Goal: Complete application form: Complete application form

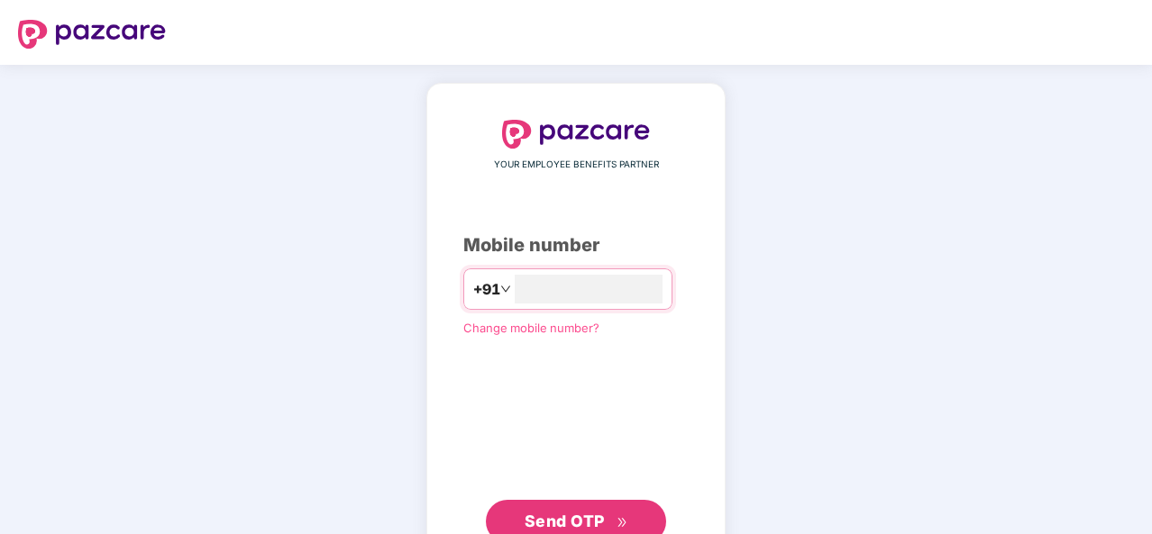
type input "**********"
click at [618, 509] on span "Send OTP" at bounding box center [576, 521] width 104 height 25
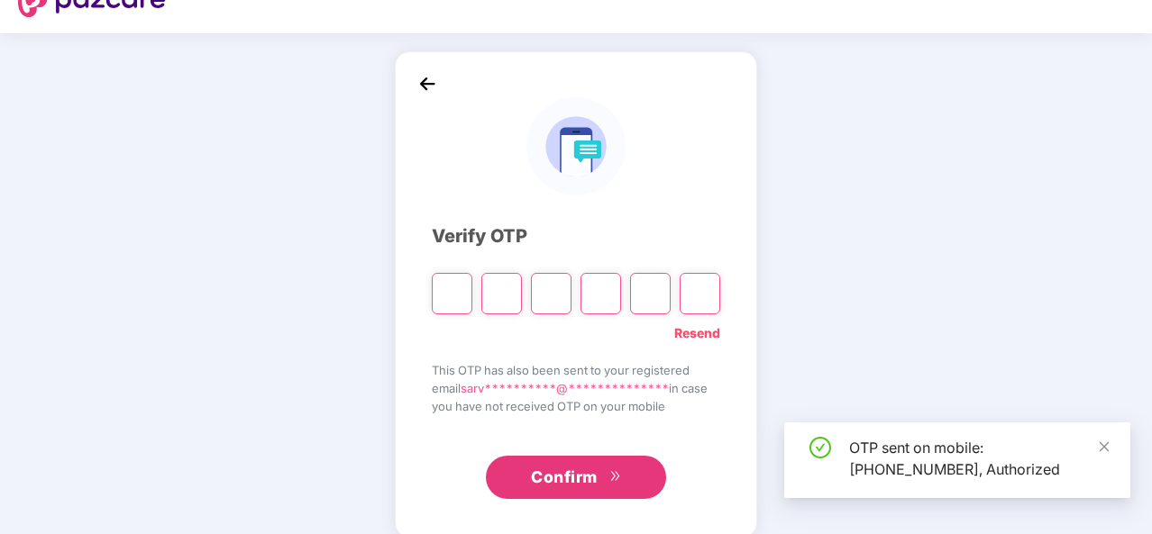
scroll to position [32, 0]
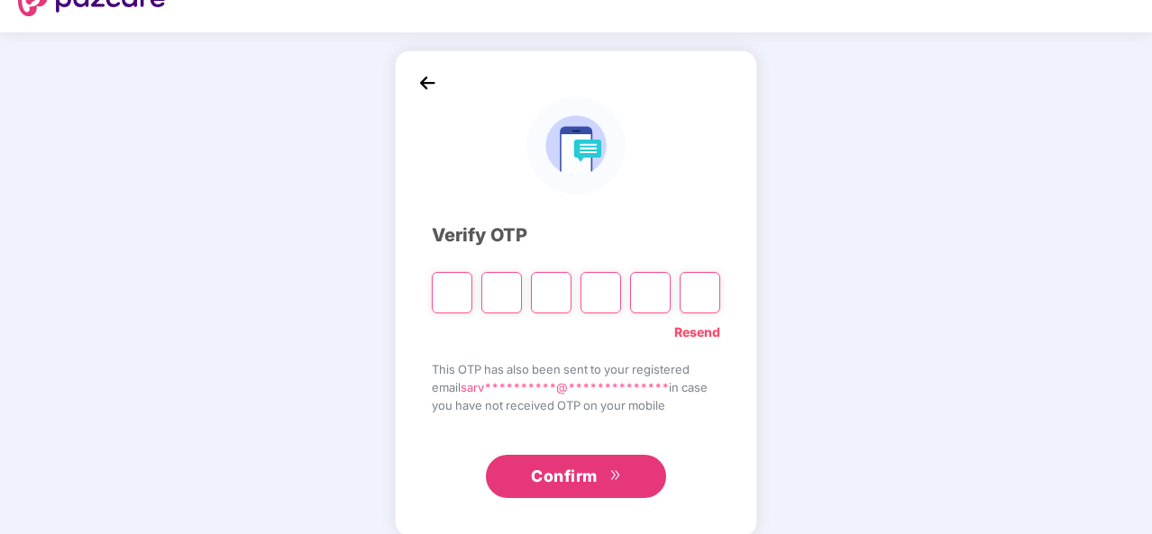
type input "*"
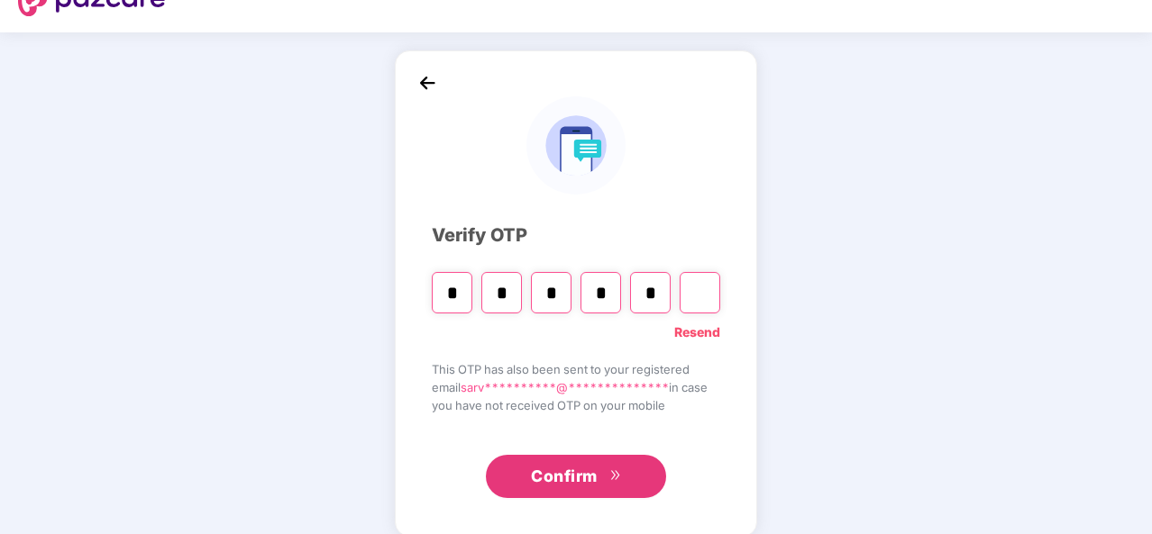
type input "*"
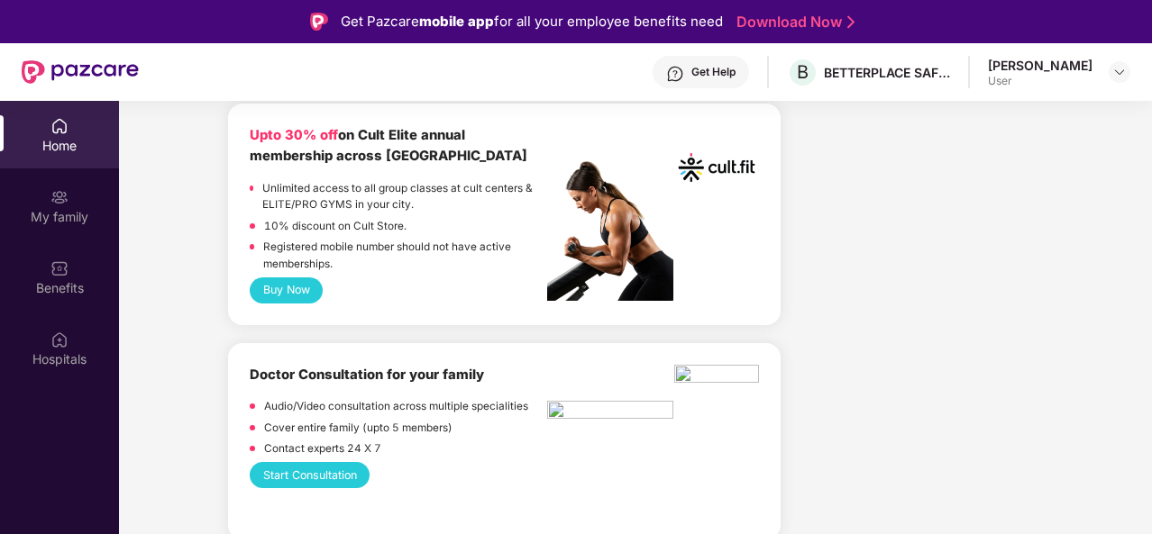
scroll to position [1100, 0]
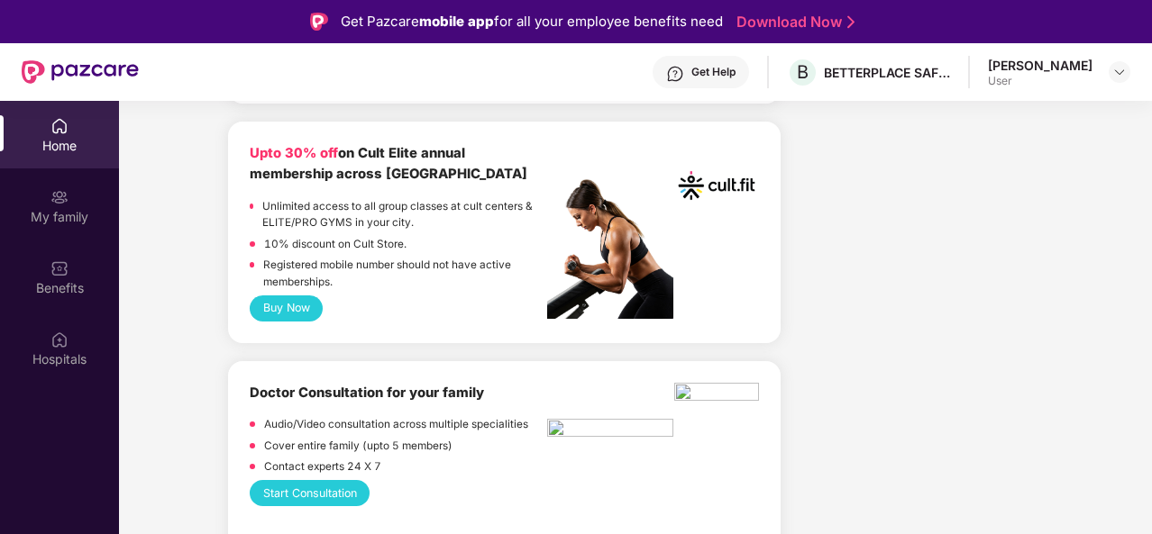
click at [302, 319] on button "Buy Now" at bounding box center [286, 309] width 73 height 26
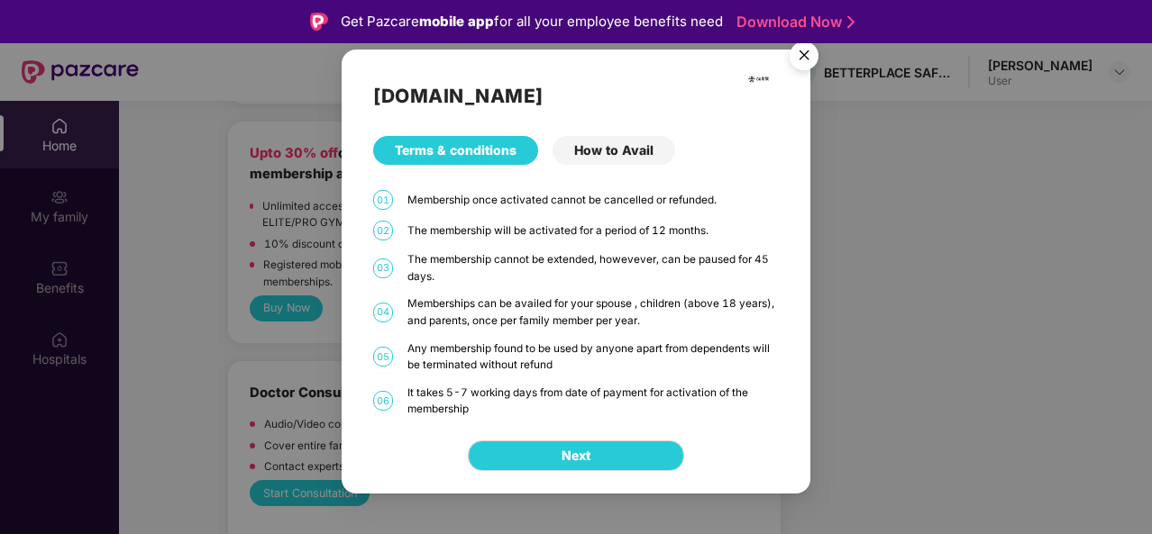
click at [810, 54] on img "Close" at bounding box center [804, 58] width 50 height 50
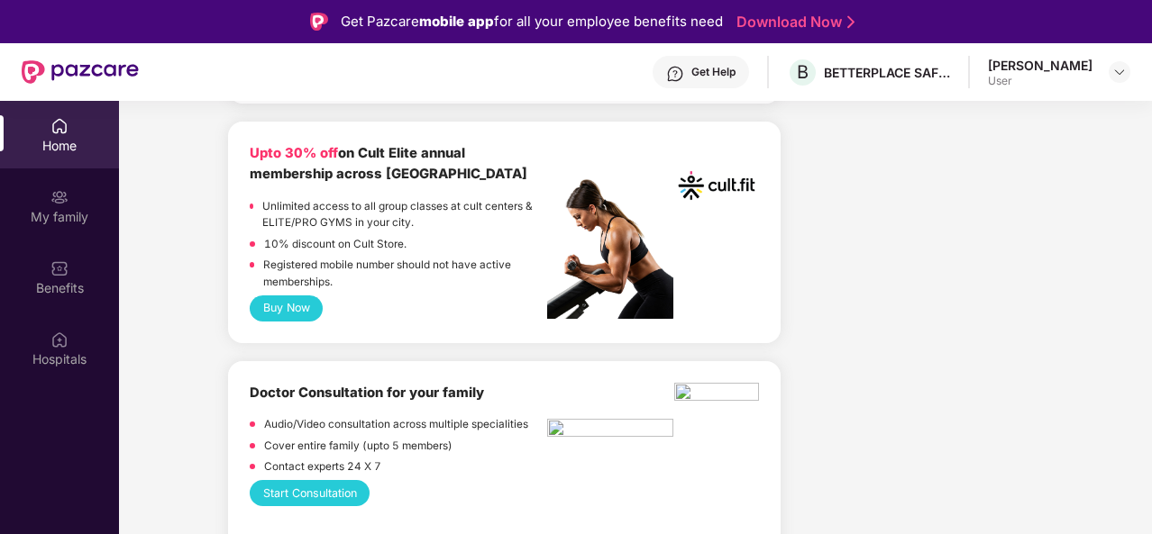
click at [287, 309] on button "Buy Now" at bounding box center [286, 309] width 73 height 26
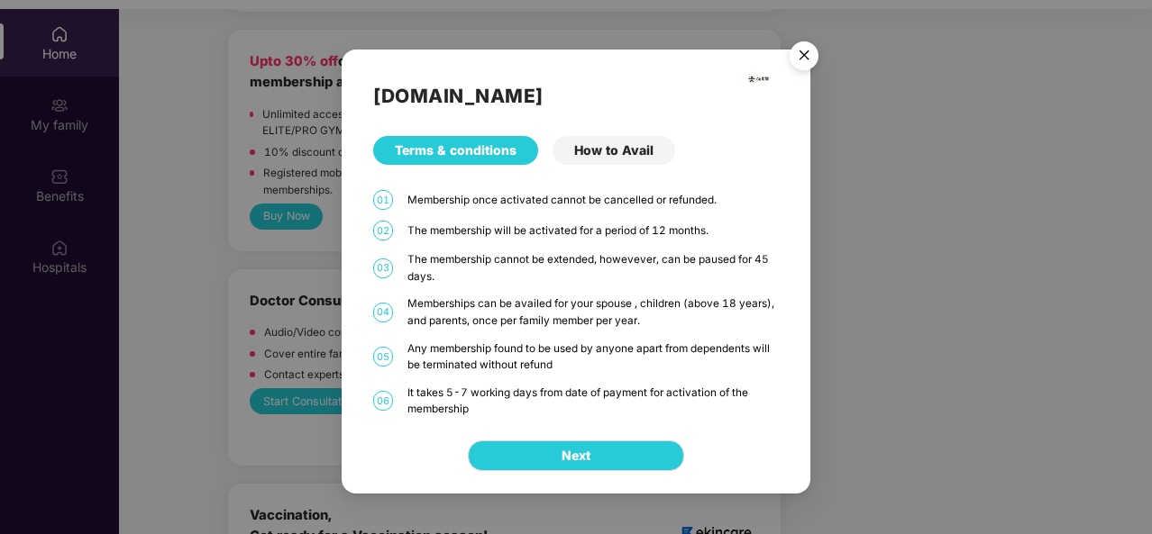
scroll to position [101, 0]
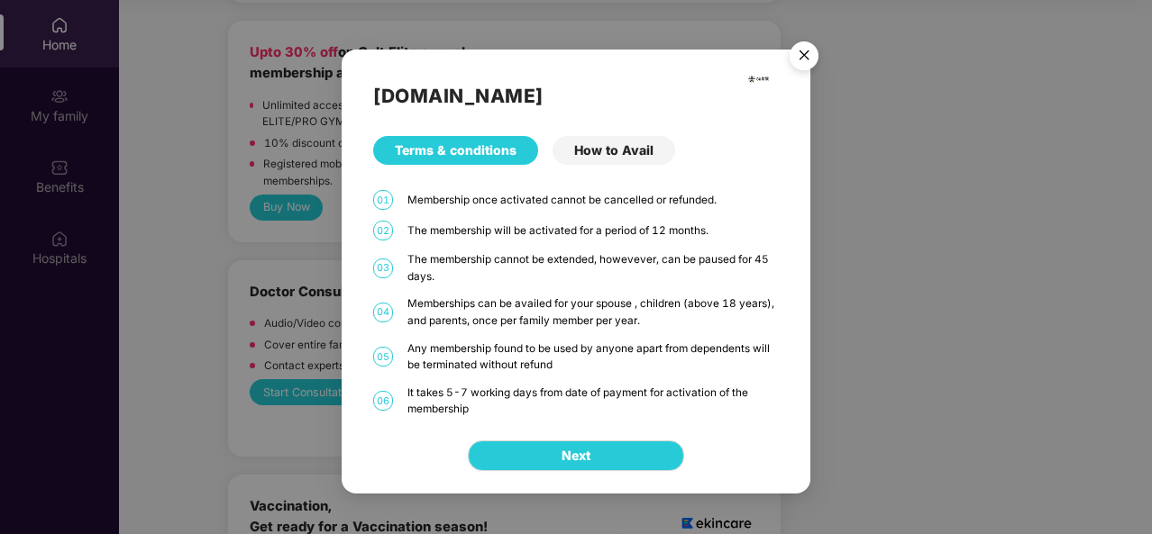
click at [806, 58] on img "Close" at bounding box center [804, 58] width 50 height 50
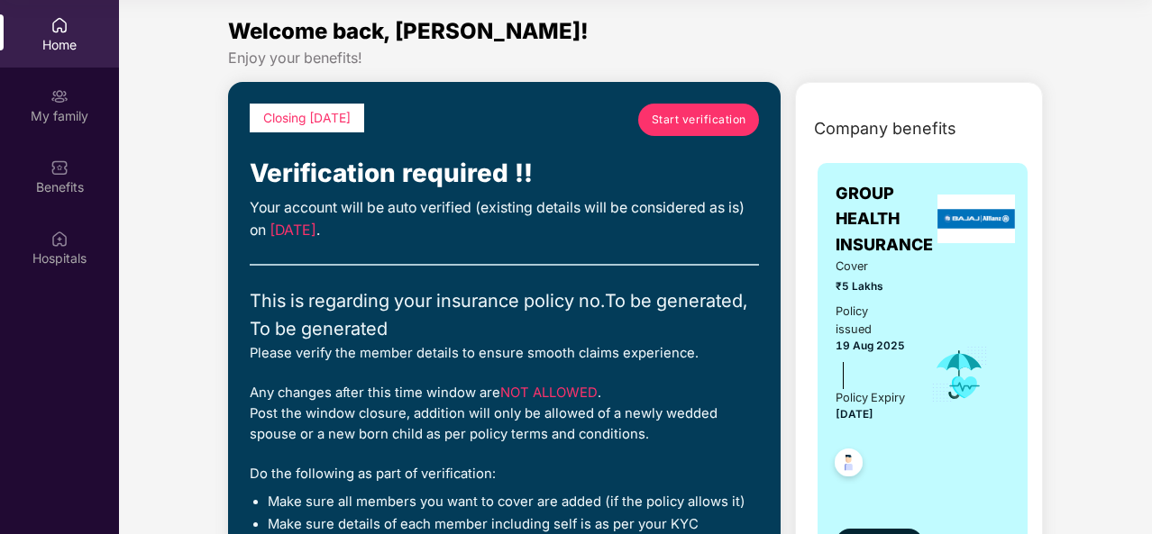
scroll to position [0, 0]
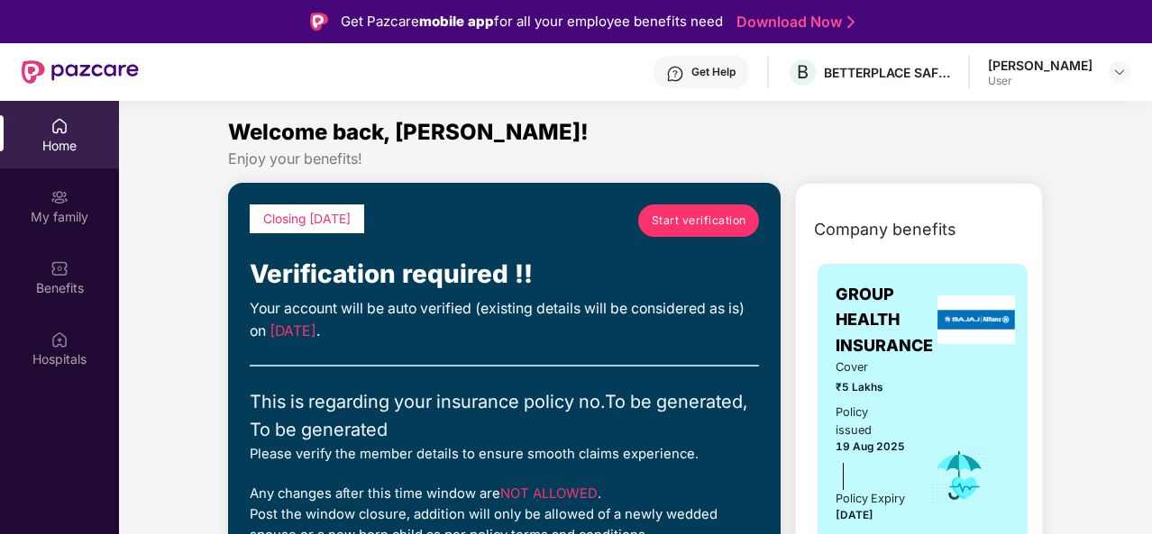
click at [61, 264] on img at bounding box center [59, 269] width 18 height 18
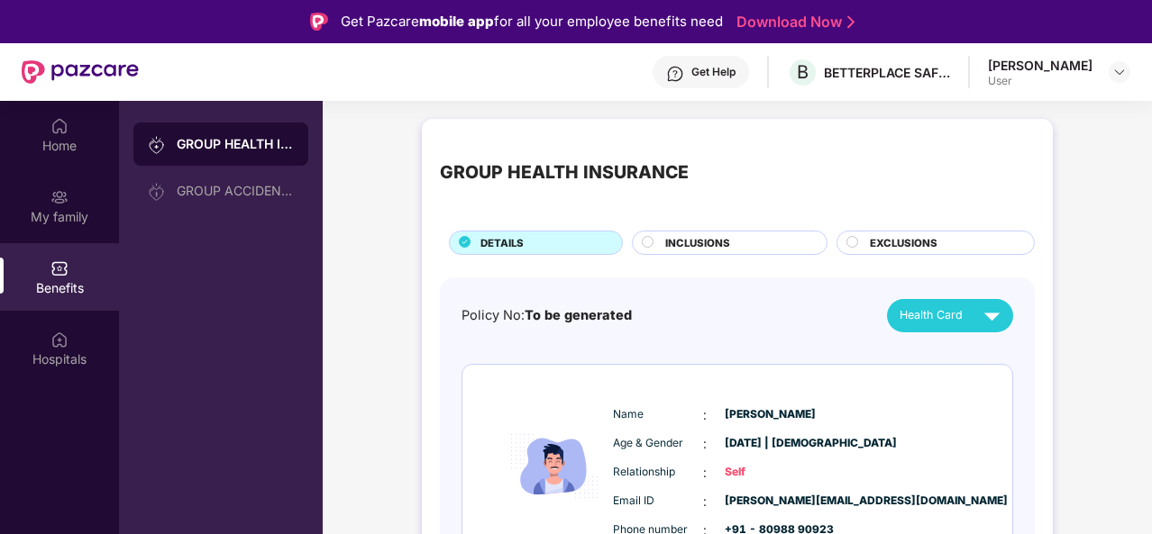
click at [723, 246] on span "INCLUSIONS" at bounding box center [697, 243] width 65 height 16
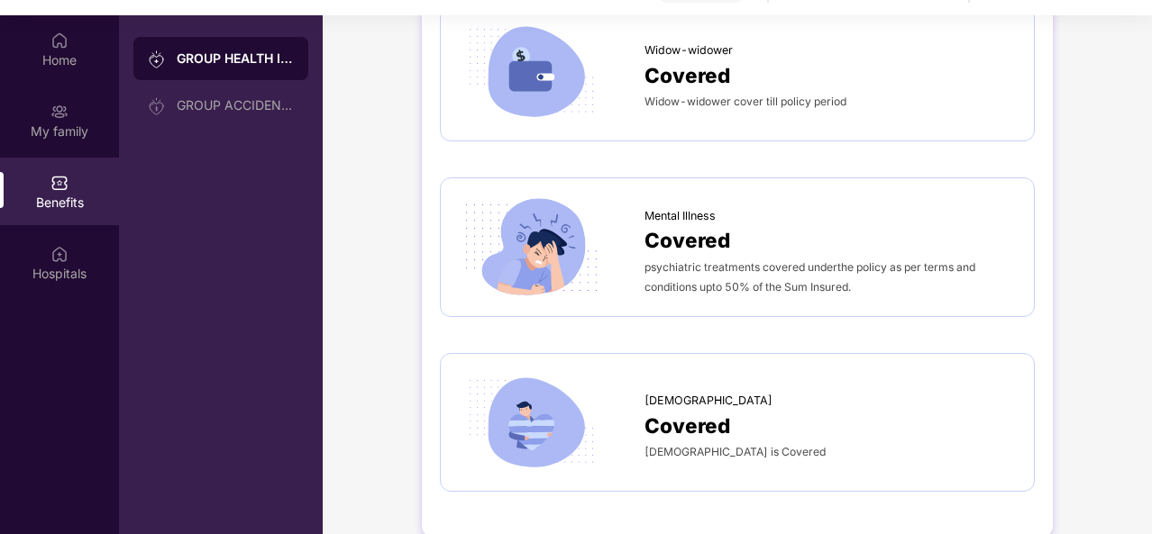
scroll to position [101, 0]
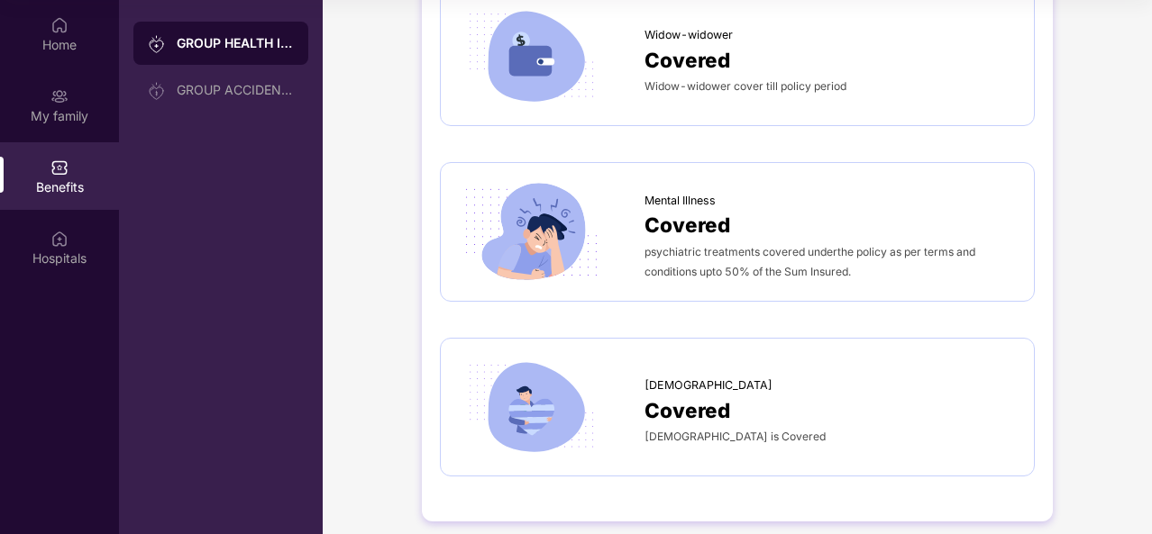
click at [693, 195] on span "Mental Illness" at bounding box center [679, 201] width 71 height 18
click at [647, 210] on span "Covered" at bounding box center [687, 225] width 86 height 32
click at [561, 215] on img at bounding box center [532, 232] width 146 height 102
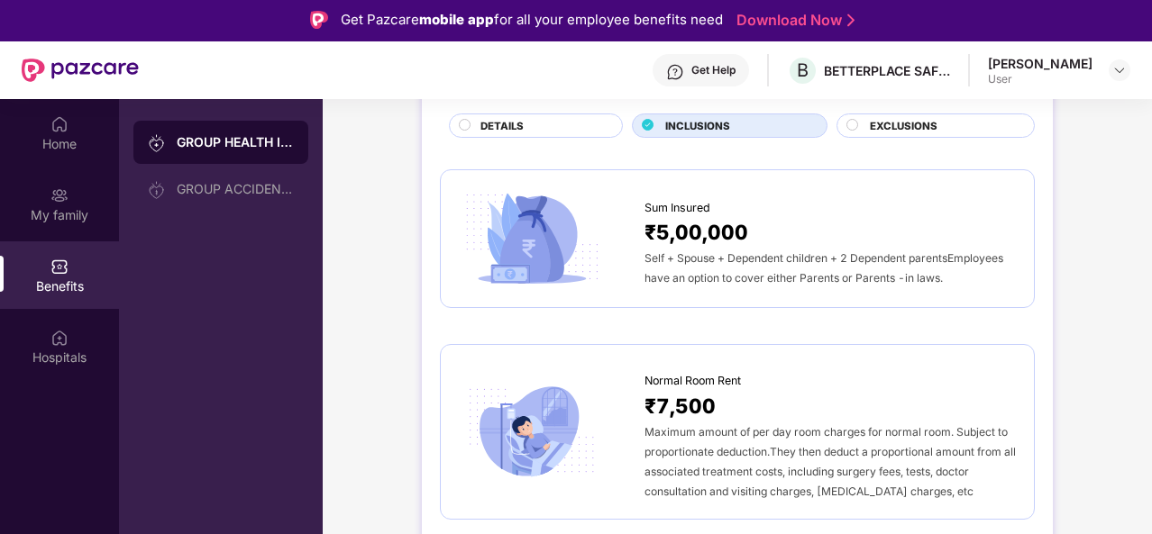
scroll to position [121, 0]
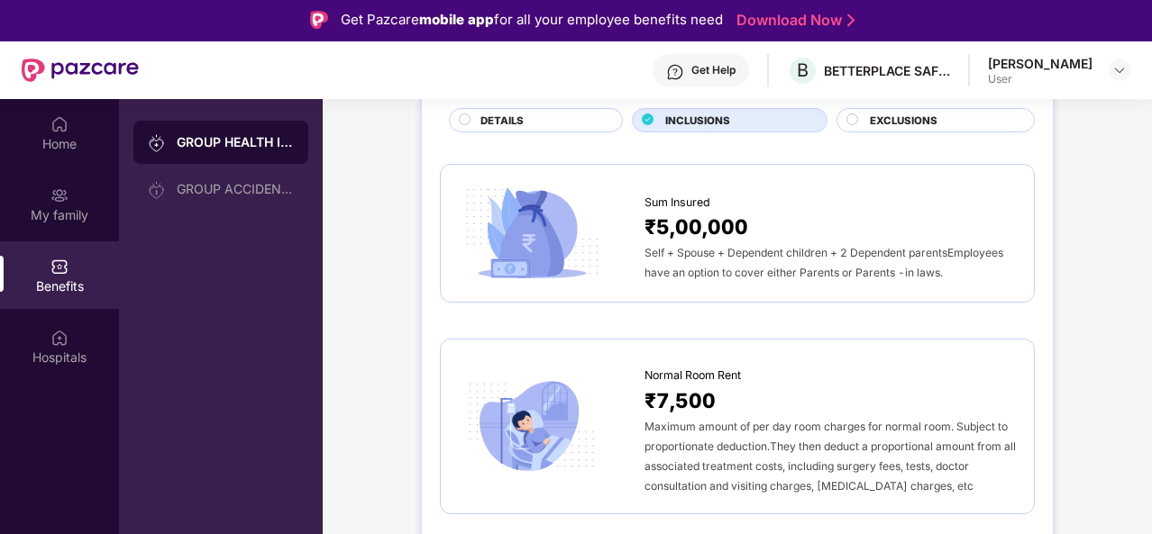
click at [861, 120] on div "EXCLUSIONS" at bounding box center [943, 122] width 164 height 19
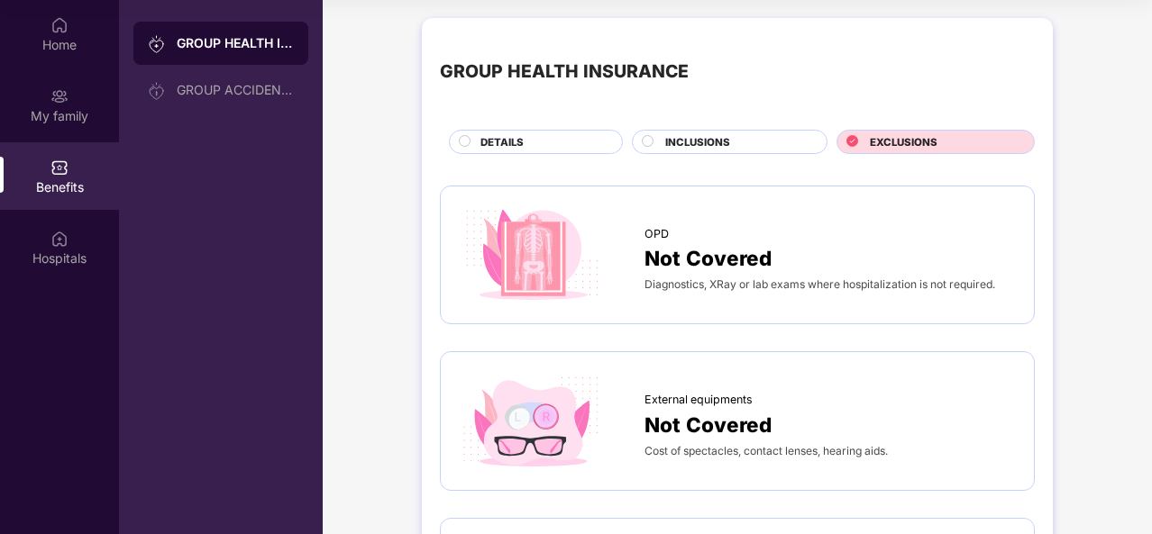
scroll to position [0, 0]
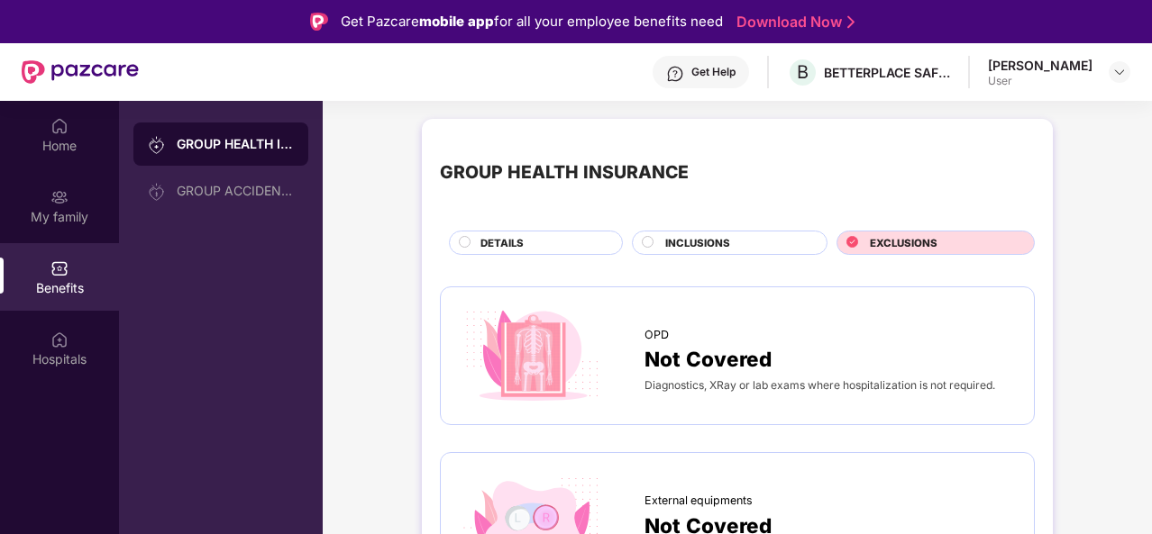
click at [693, 235] on span "INCLUSIONS" at bounding box center [697, 243] width 65 height 16
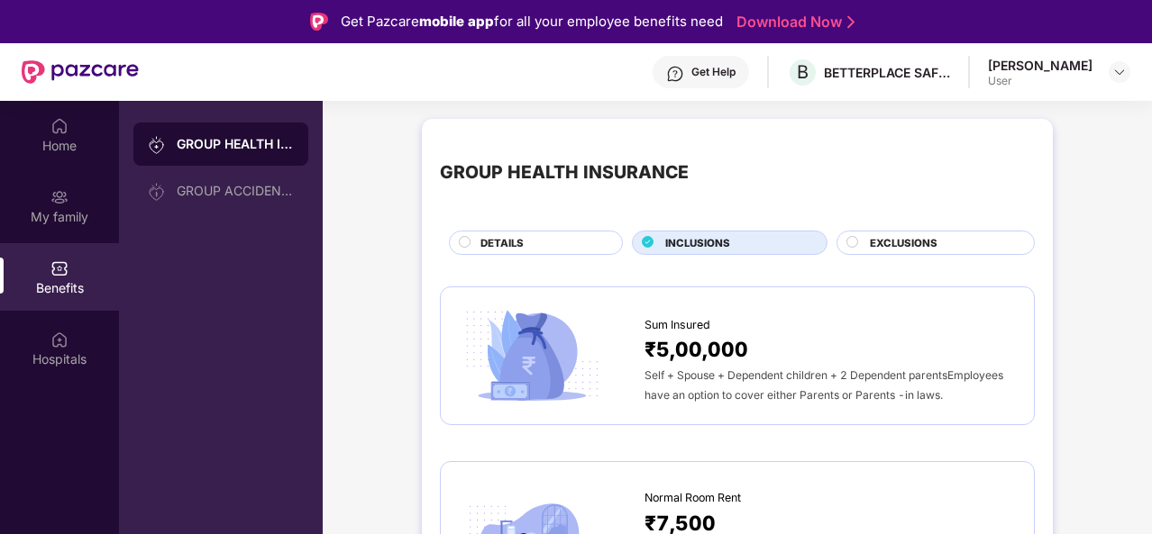
click at [210, 190] on div "GROUP ACCIDENTAL INSURANCE" at bounding box center [235, 191] width 117 height 14
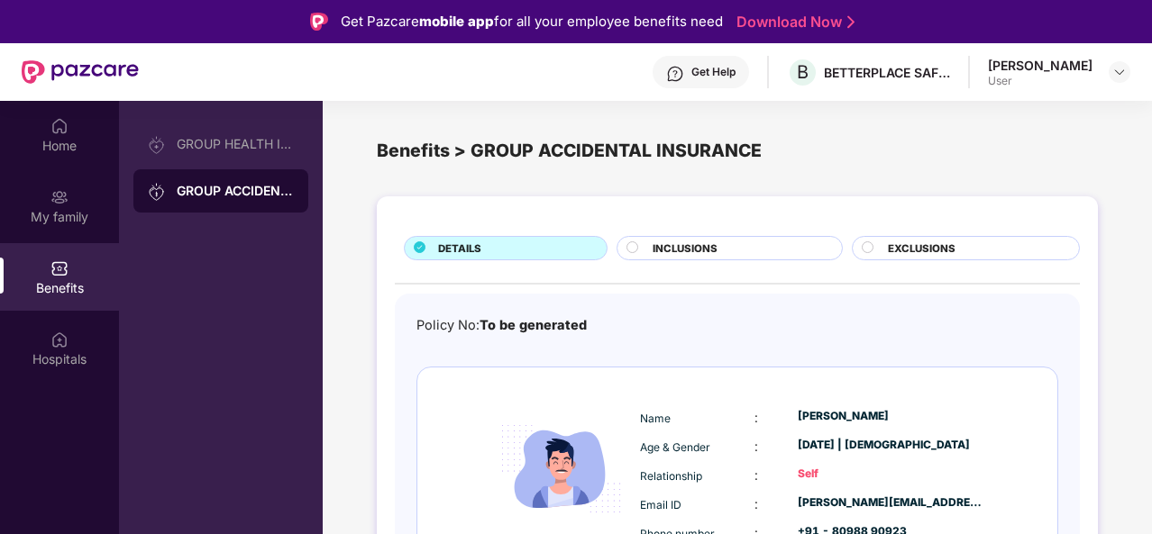
click at [668, 253] on span "INCLUSIONS" at bounding box center [684, 249] width 65 height 16
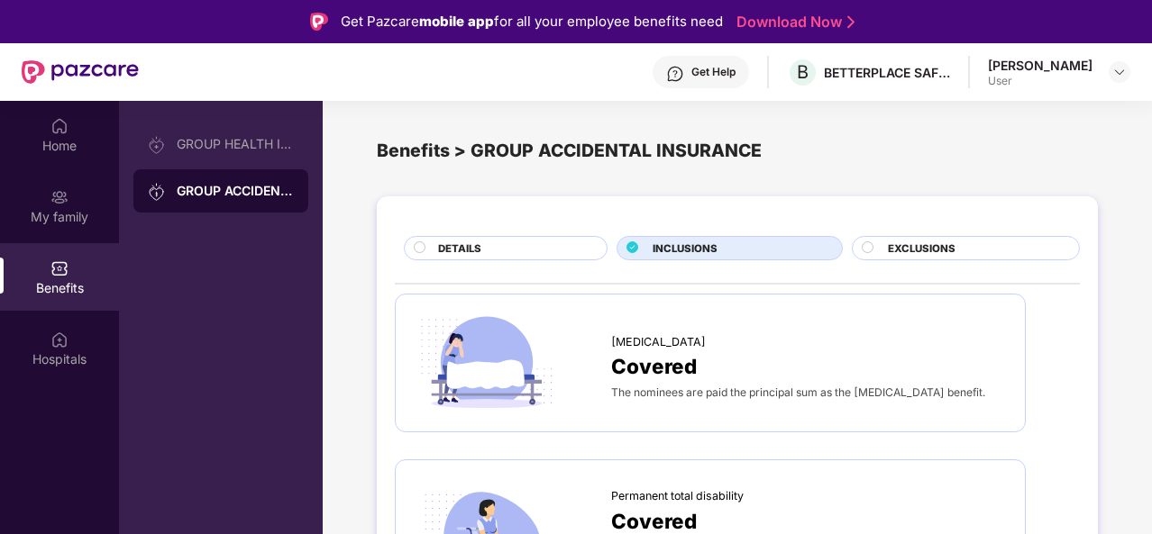
click at [67, 333] on img at bounding box center [59, 340] width 18 height 18
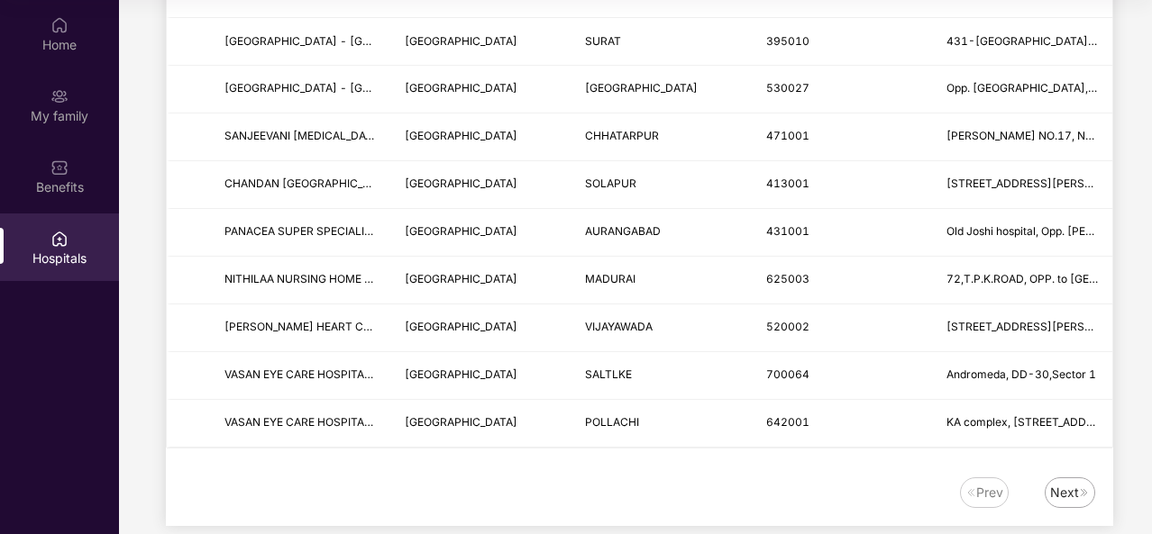
scroll to position [2217, 0]
click at [1062, 482] on div "Next" at bounding box center [1064, 492] width 29 height 20
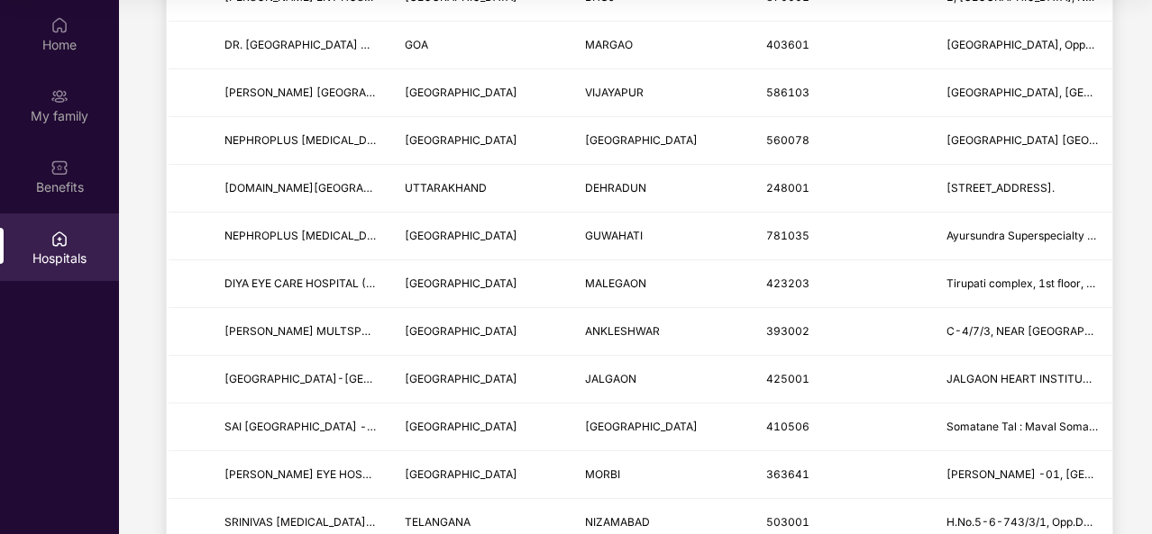
scroll to position [2226, 0]
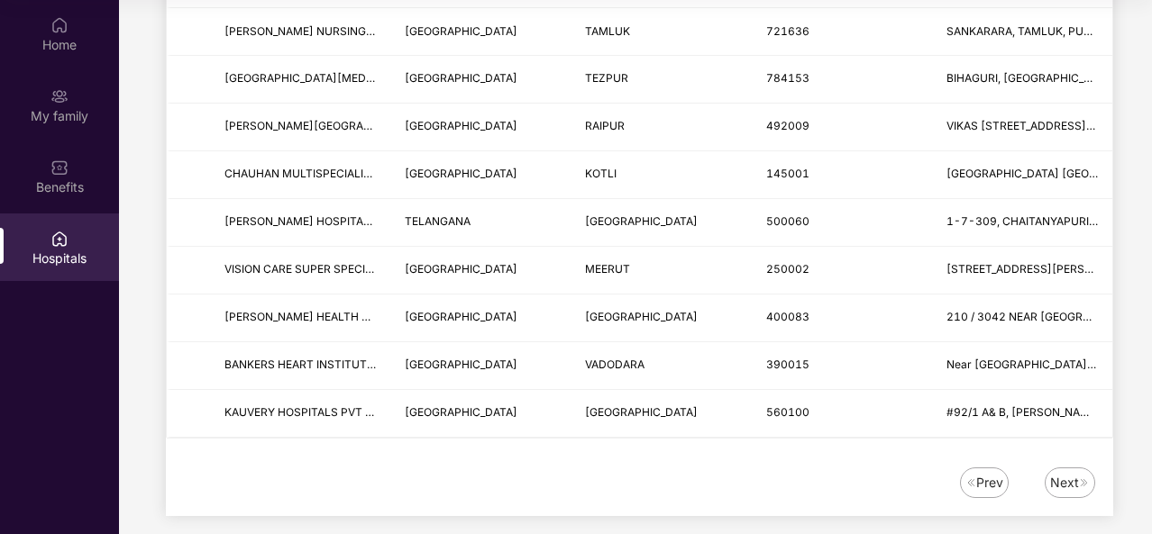
click at [1065, 473] on div "Next" at bounding box center [1064, 483] width 29 height 20
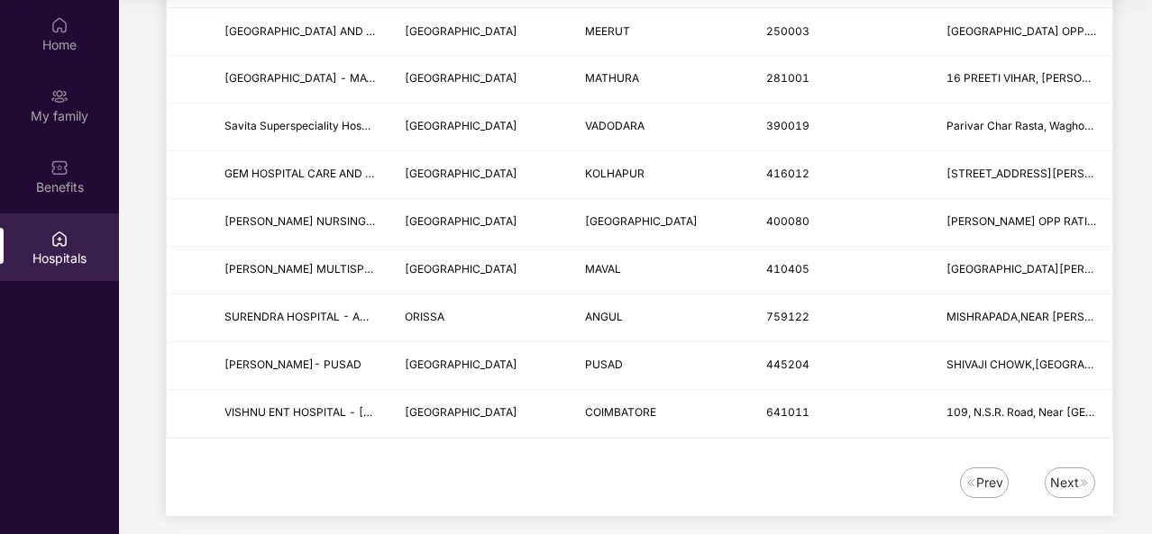
click at [36, 97] on div "My family" at bounding box center [59, 105] width 119 height 68
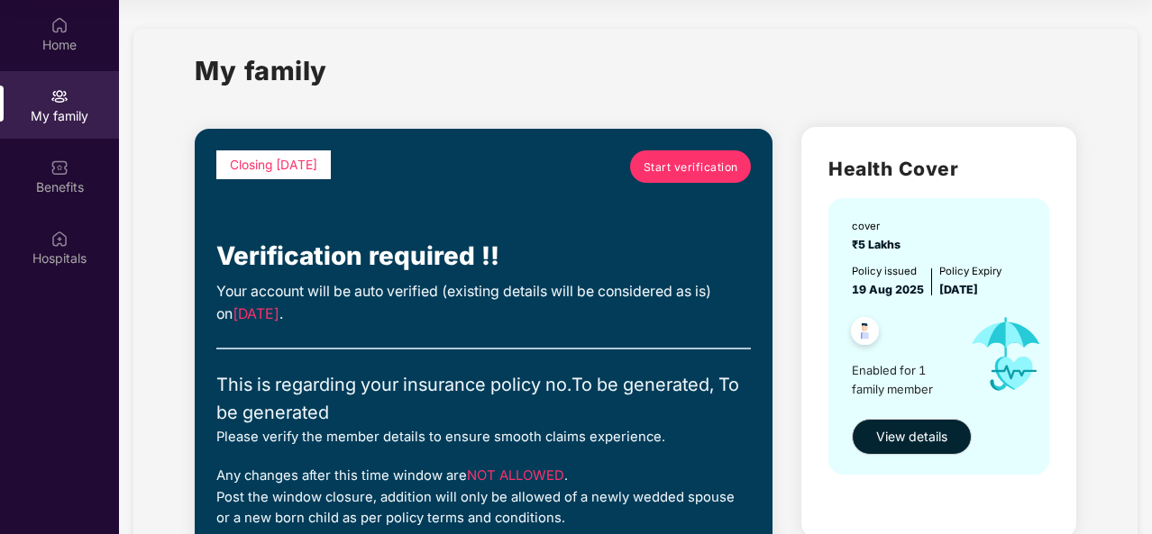
click at [43, 40] on div "Home" at bounding box center [59, 45] width 119 height 18
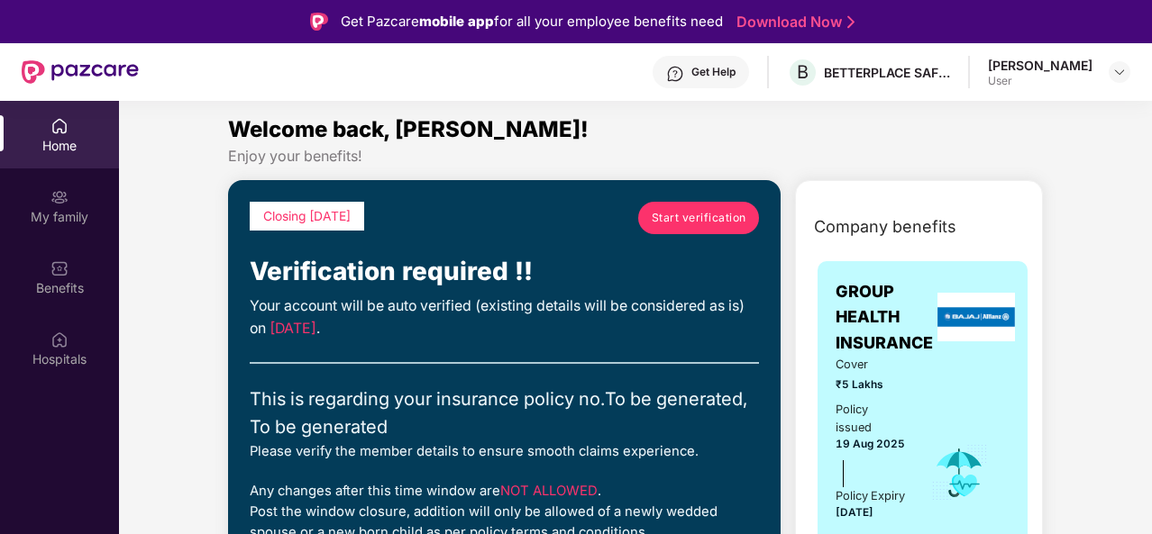
scroll to position [12, 0]
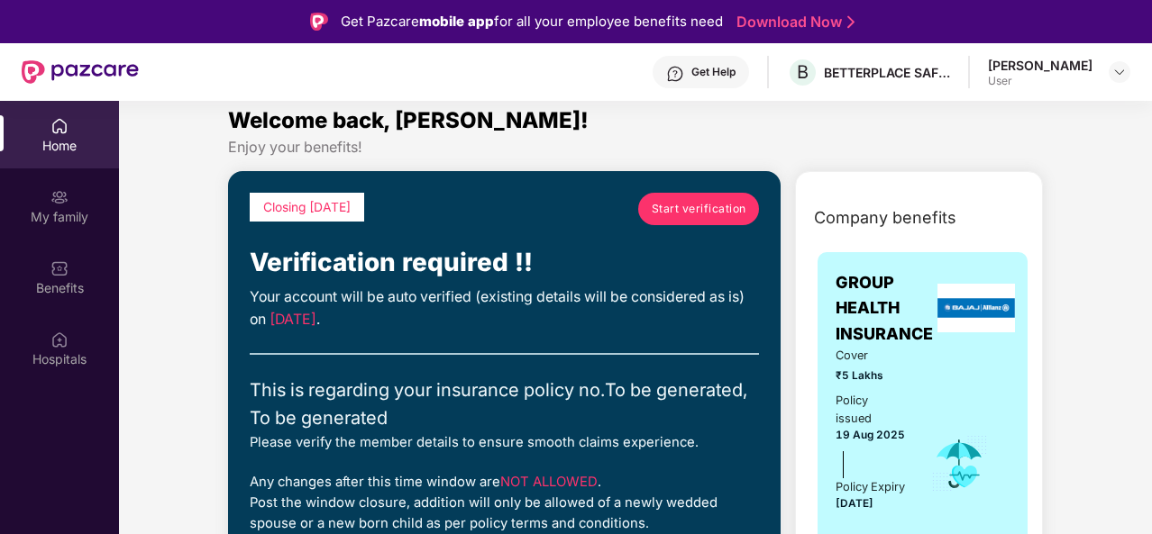
click at [690, 205] on span "Start verification" at bounding box center [699, 208] width 95 height 17
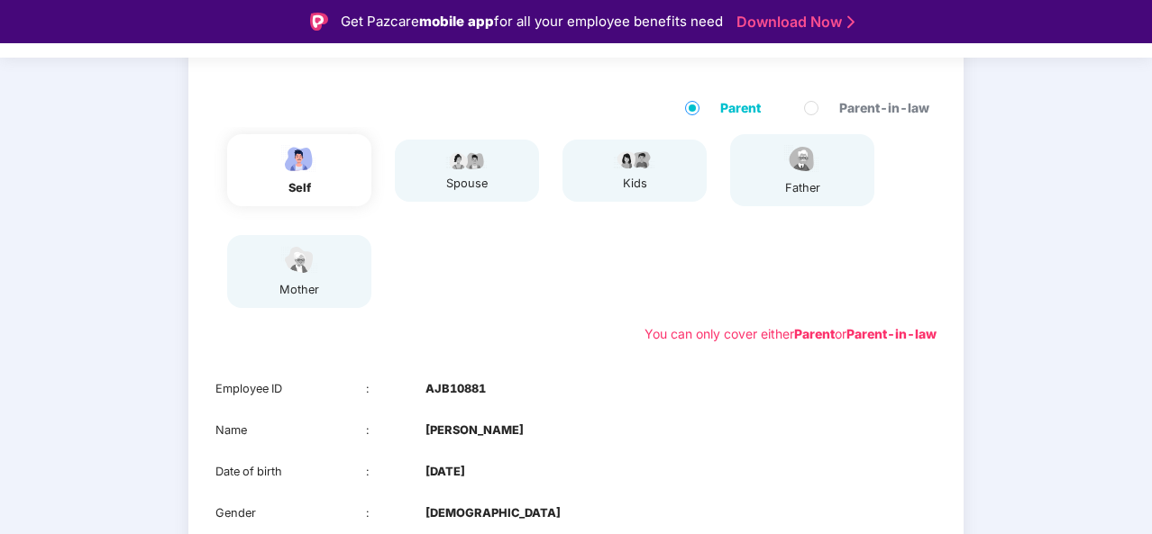
scroll to position [154, 0]
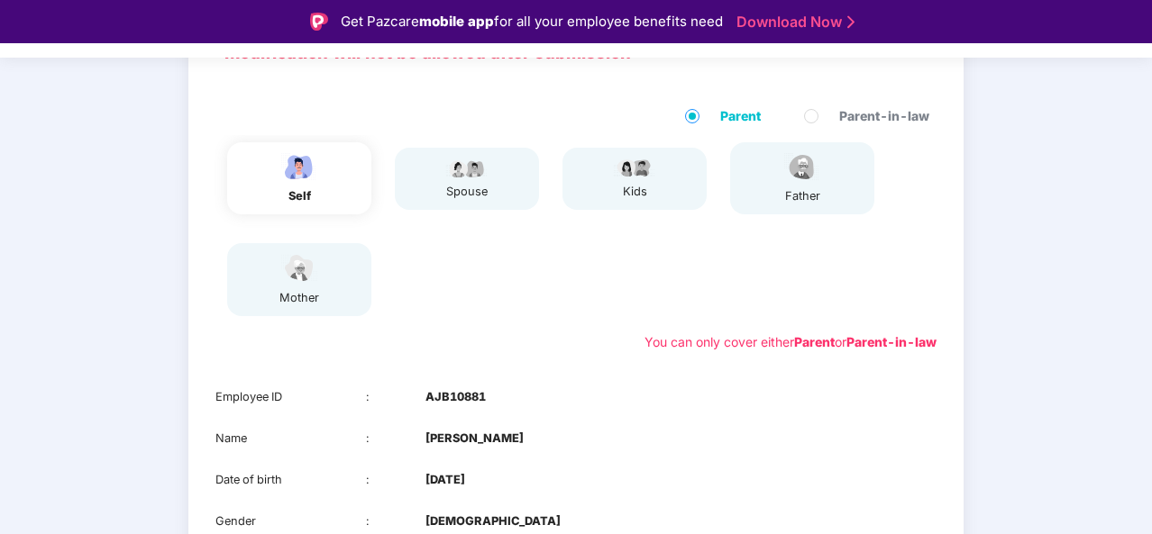
click at [824, 203] on div "father" at bounding box center [802, 178] width 144 height 72
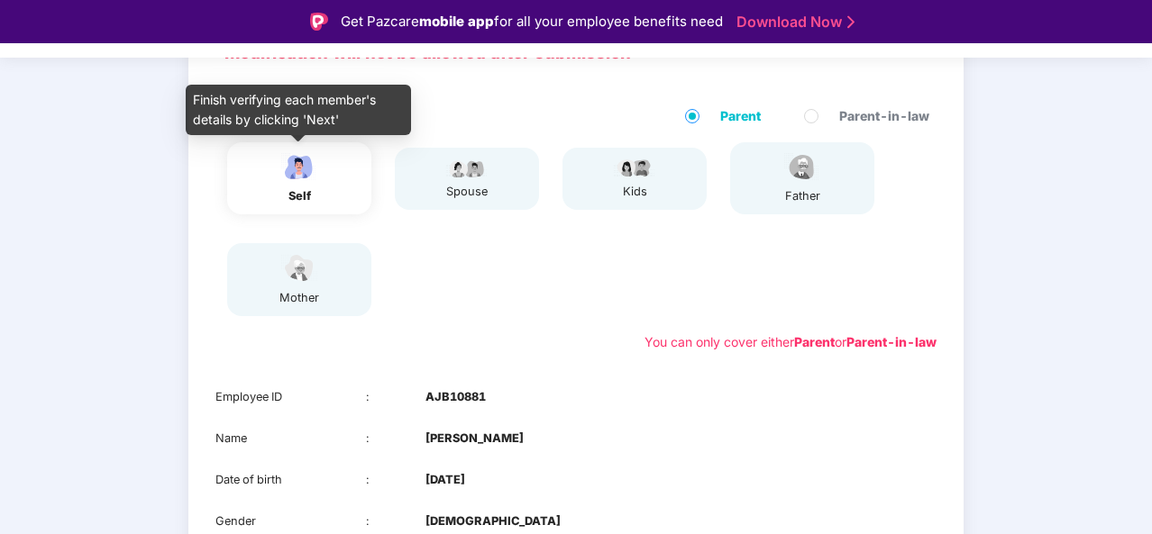
click at [301, 178] on img at bounding box center [299, 167] width 45 height 32
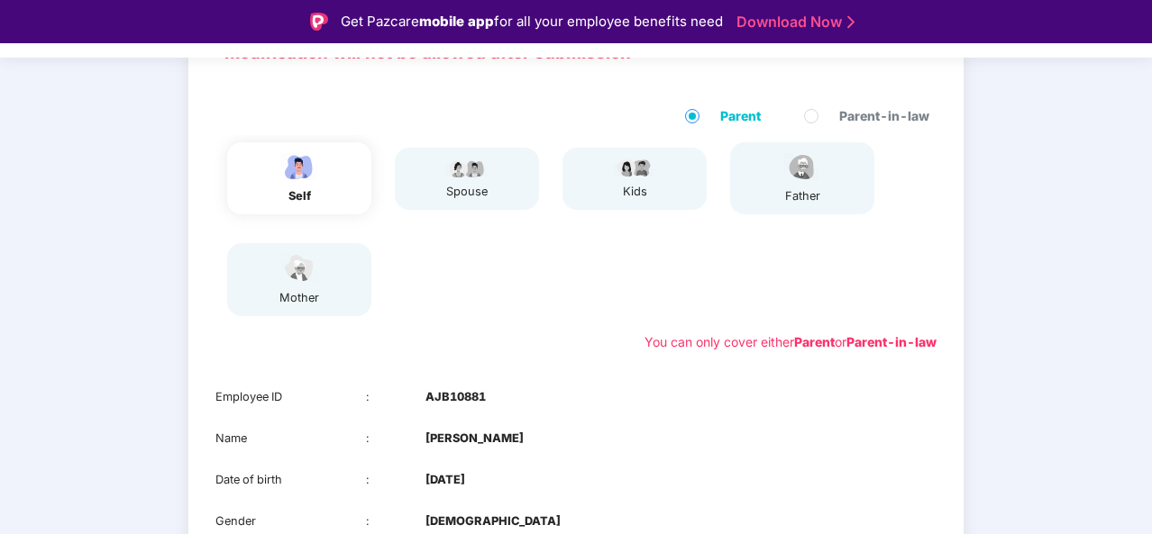
click at [634, 237] on div "self spouse kids father mother" at bounding box center [575, 229] width 735 height 188
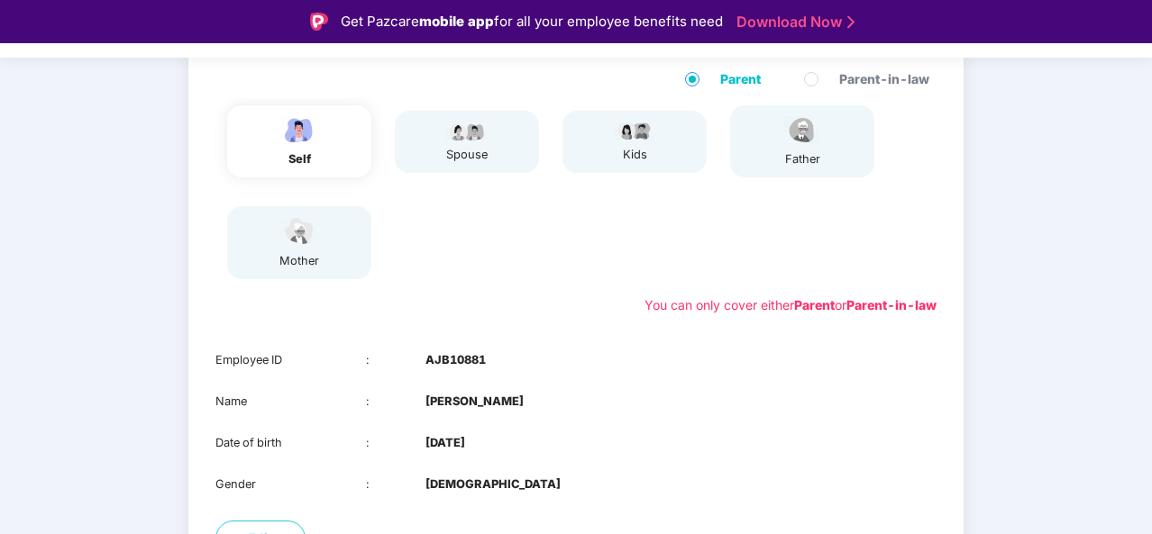
scroll to position [189, 0]
click at [785, 153] on div "Parent Parent-in-law self spouse kids father mother You can only cover either P…" at bounding box center [575, 194] width 775 height 282
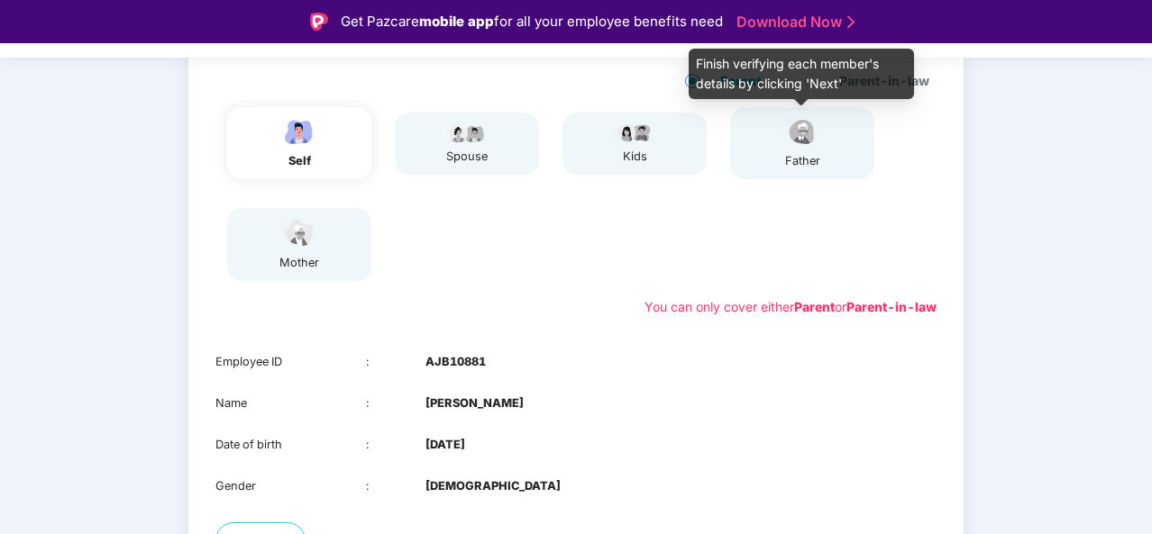
click at [785, 153] on div "father" at bounding box center [802, 161] width 45 height 18
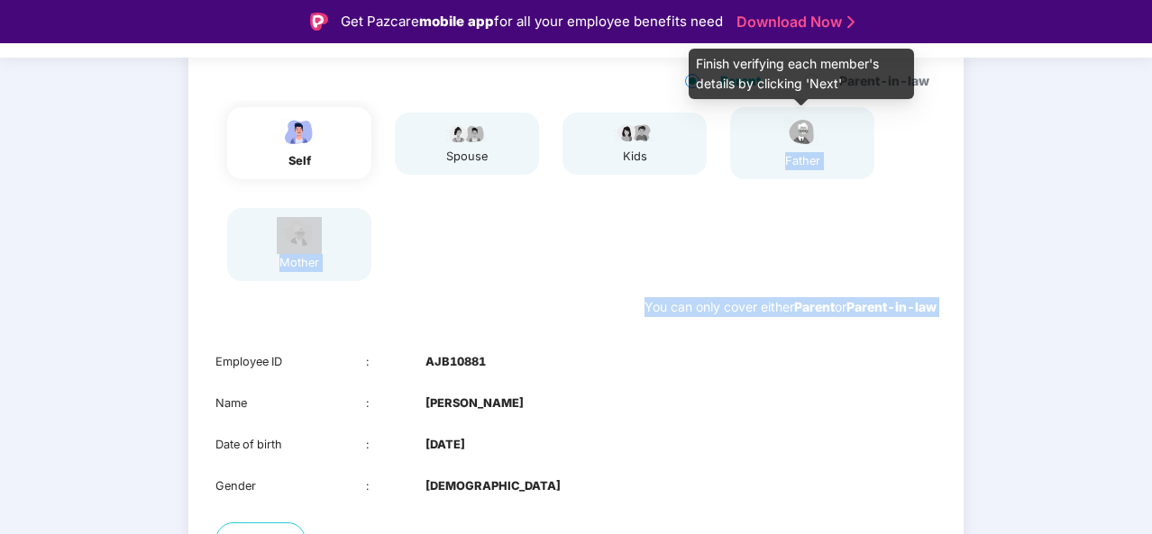
drag, startPoint x: 785, startPoint y: 153, endPoint x: 788, endPoint y: 327, distance: 173.9
click at [788, 327] on div "Parent Parent-in-law self spouse kids father mother You can only cover either P…" at bounding box center [575, 194] width 775 height 282
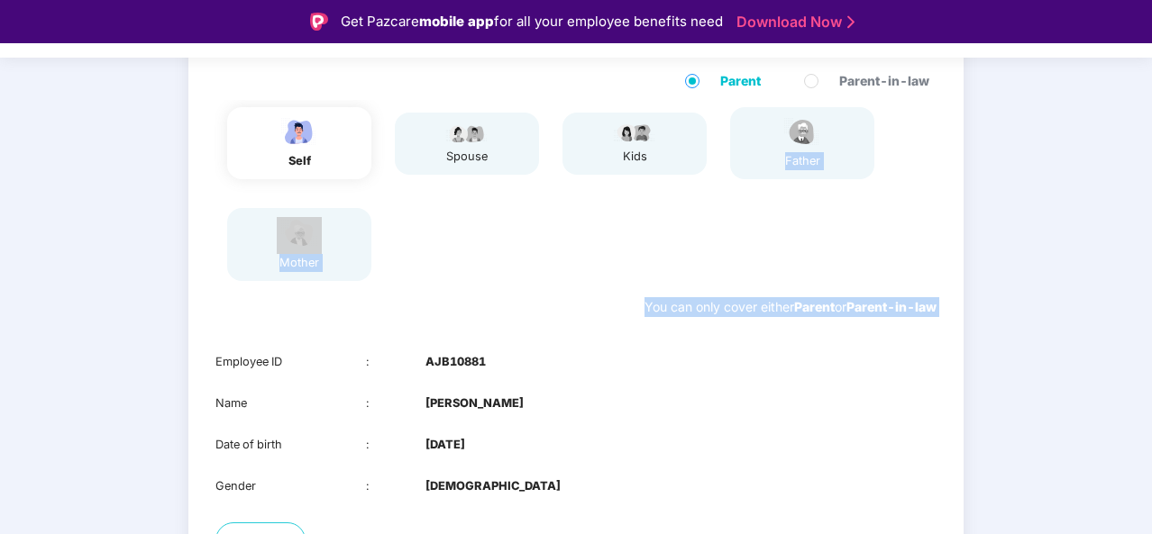
scroll to position [325, 0]
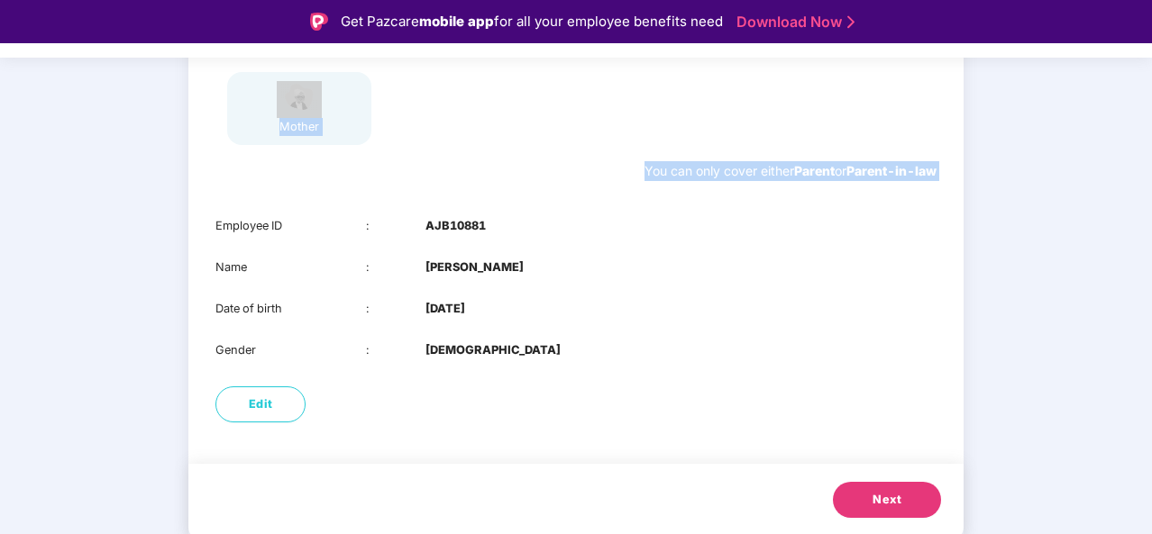
click at [894, 508] on span "Next" at bounding box center [886, 500] width 29 height 18
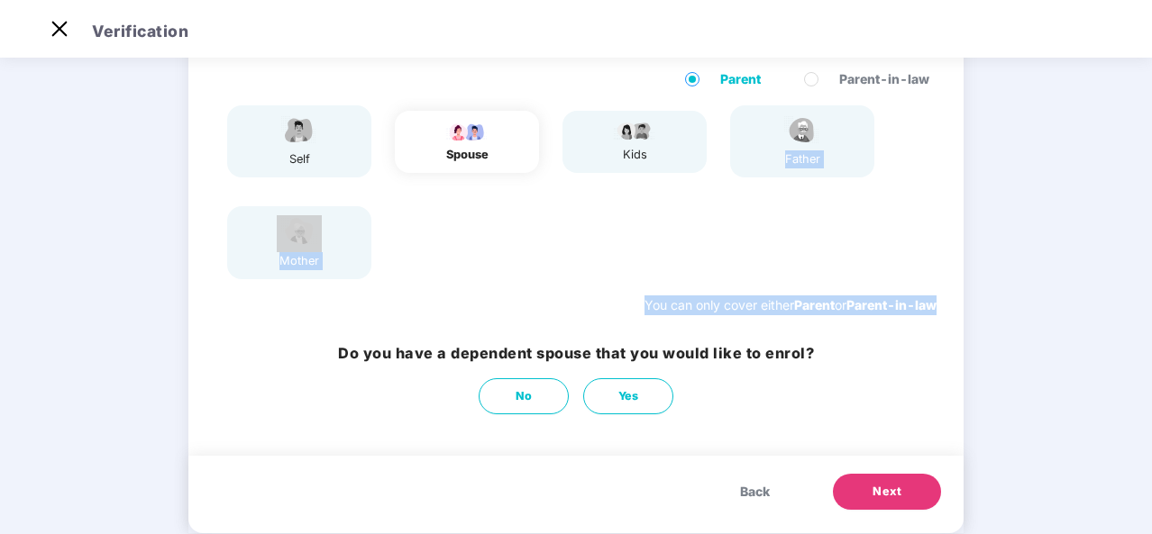
scroll to position [147, 0]
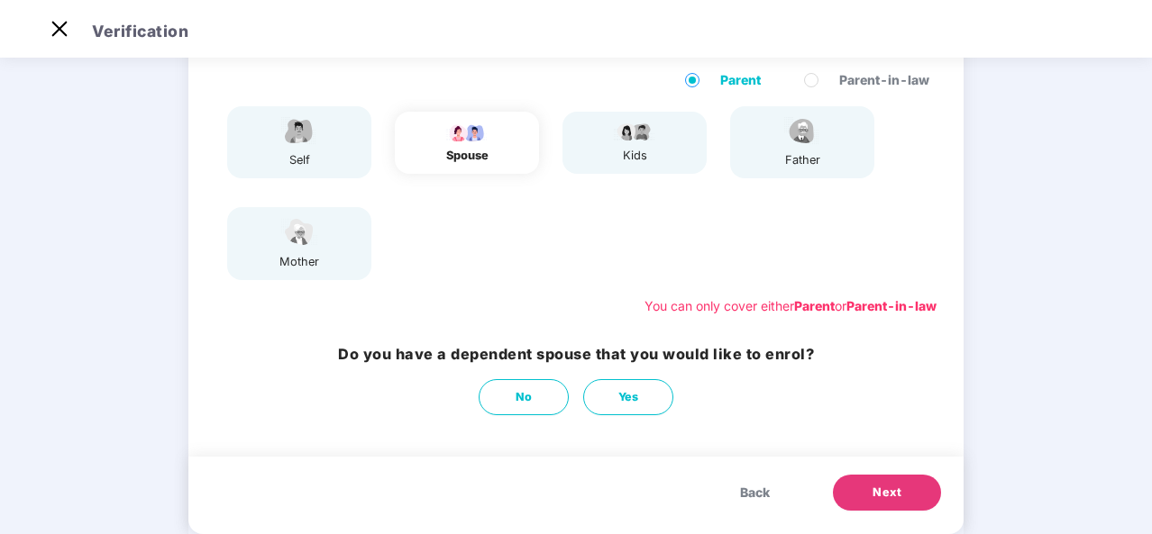
click at [521, 257] on div "self spouse kids father mother" at bounding box center [575, 193] width 735 height 188
click at [893, 504] on button "Next" at bounding box center [887, 493] width 108 height 36
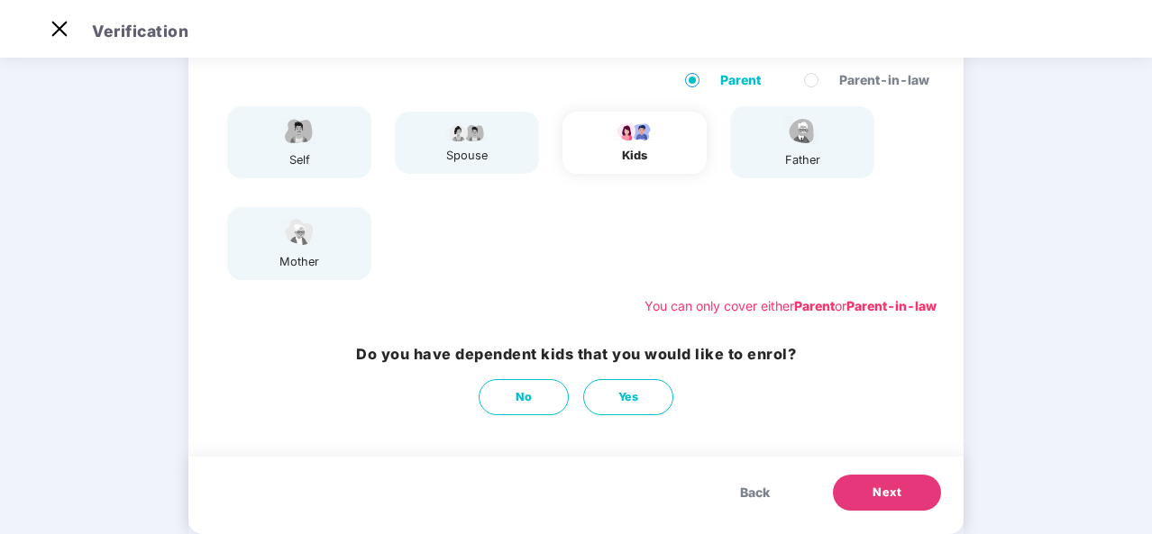
click at [875, 498] on span "Next" at bounding box center [886, 493] width 29 height 18
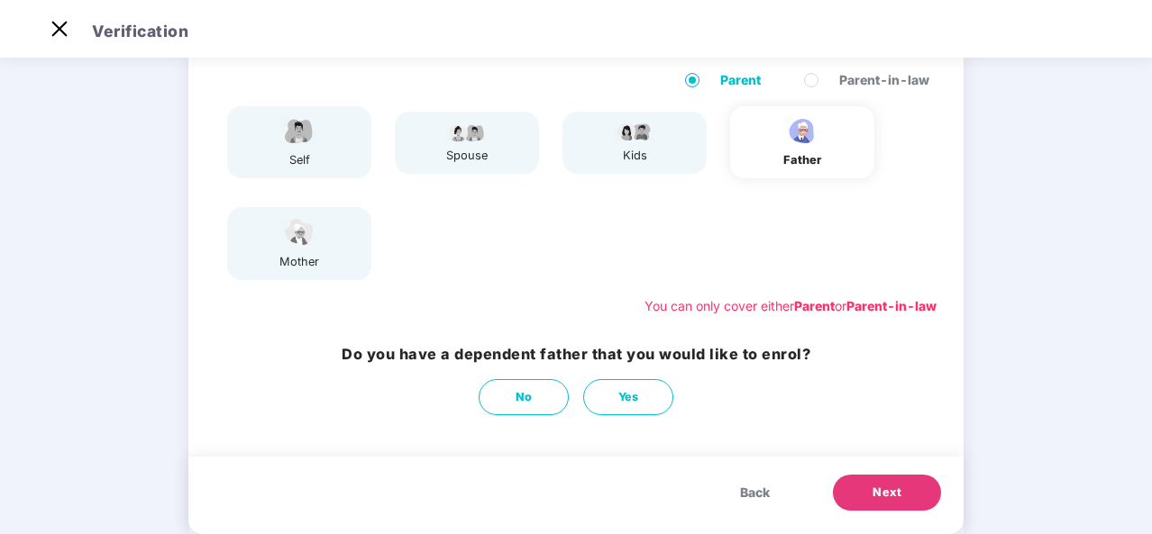
click at [865, 483] on button "Next" at bounding box center [887, 493] width 108 height 36
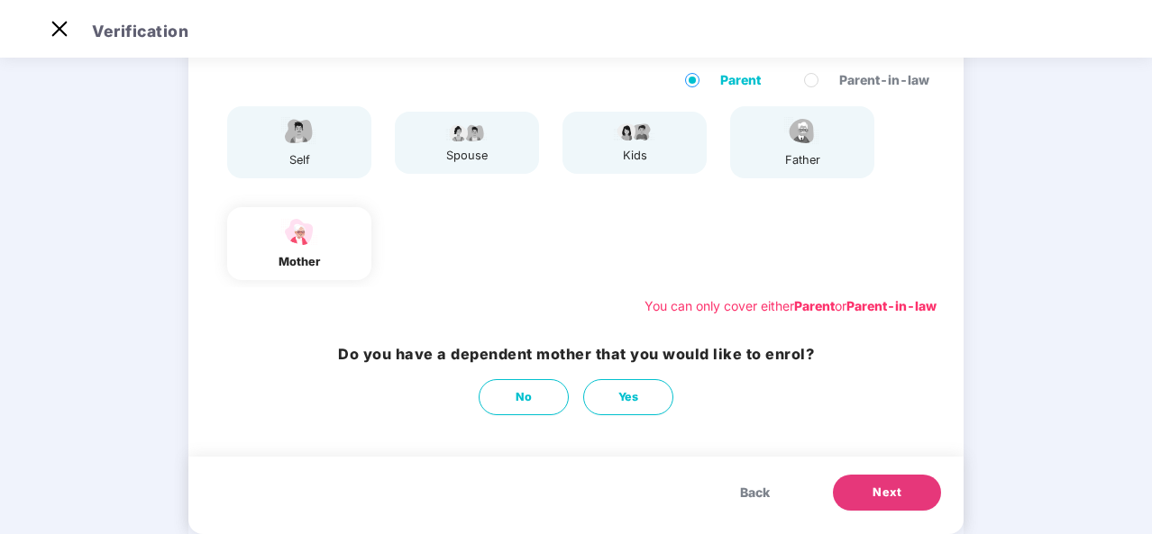
click at [634, 379] on button "Yes" at bounding box center [628, 397] width 90 height 36
select select "******"
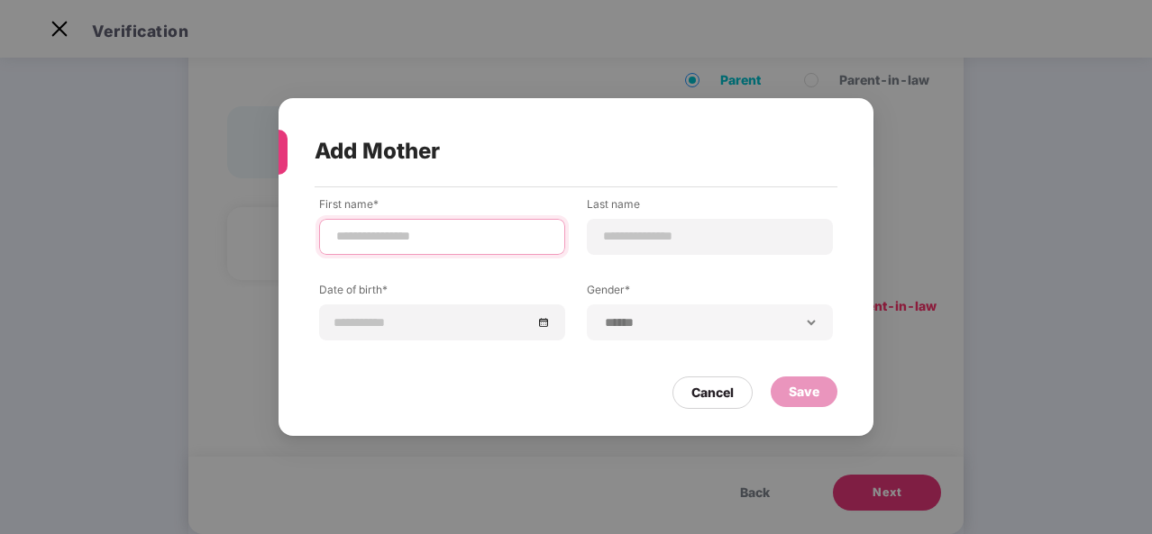
click at [443, 246] on input at bounding box center [441, 236] width 215 height 19
type input "*******"
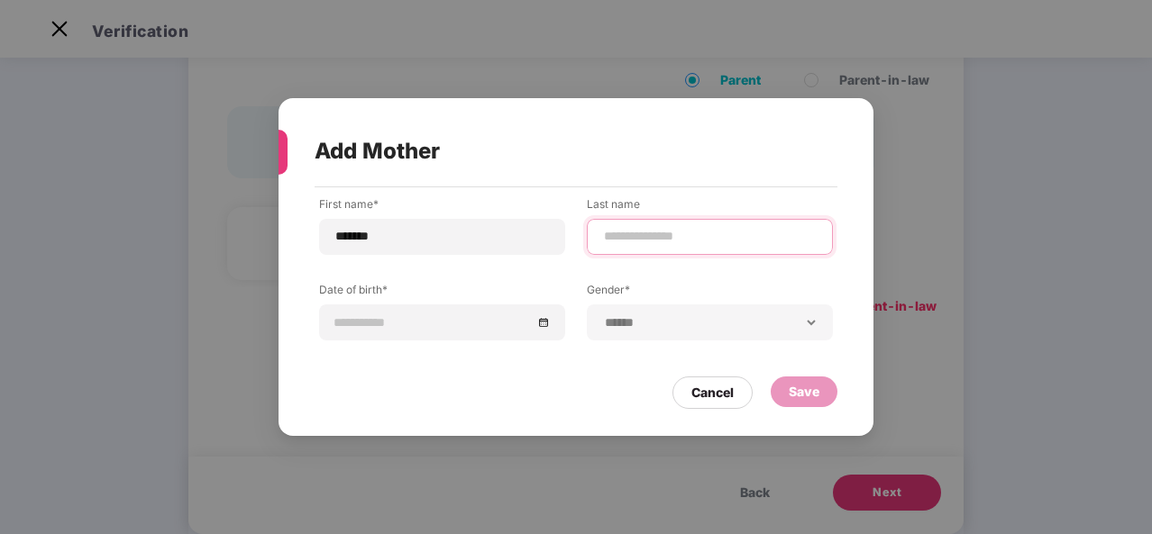
click at [629, 246] on input at bounding box center [709, 236] width 215 height 19
type input "*"
click at [544, 323] on div at bounding box center [441, 323] width 217 height 20
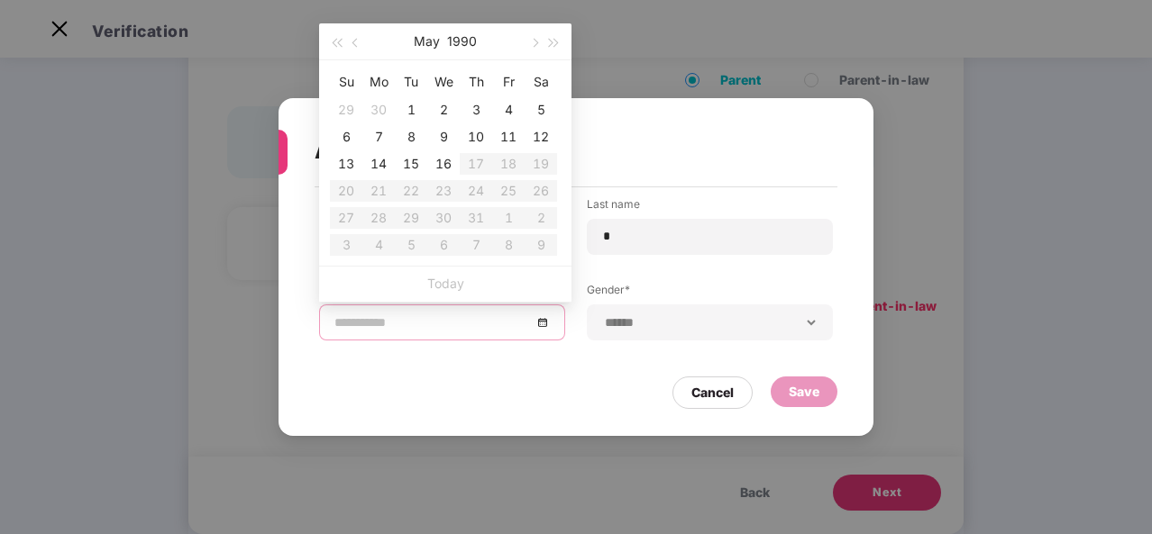
type input "**********"
click at [469, 41] on button "1990" at bounding box center [462, 41] width 30 height 36
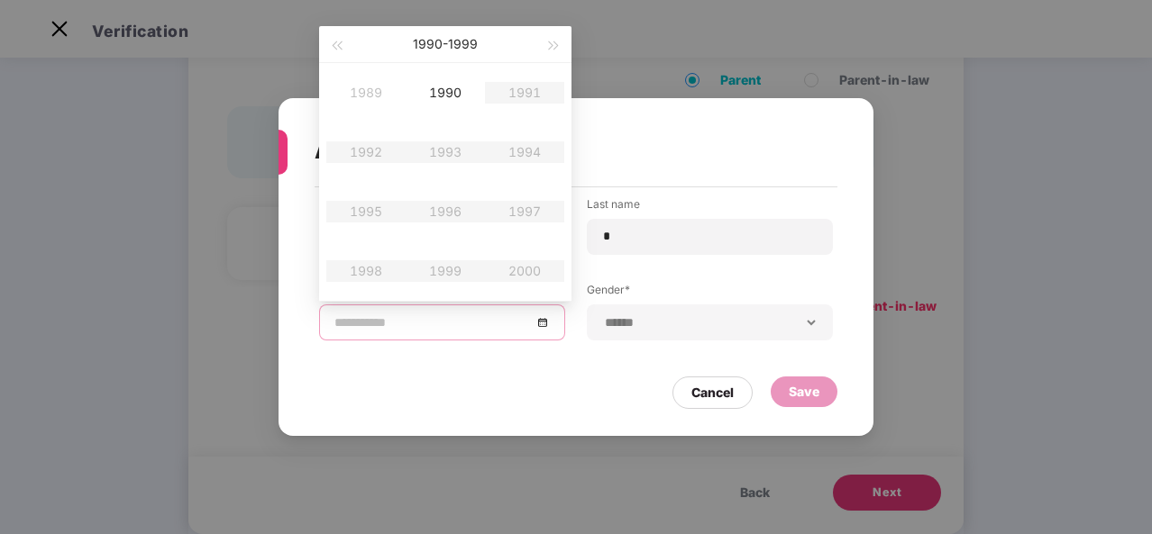
type input "**********"
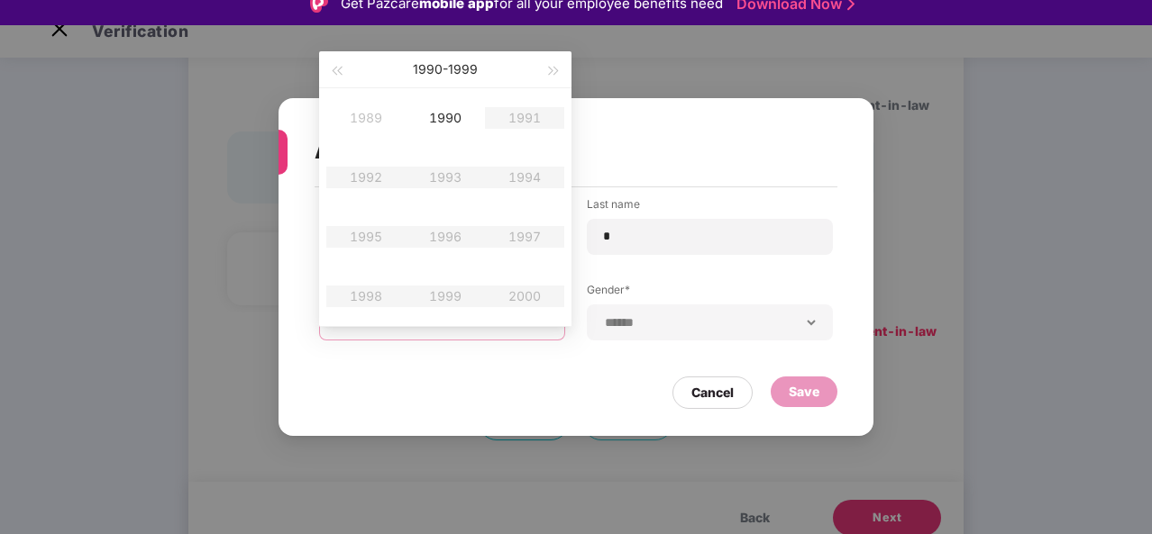
scroll to position [17, 0]
type input "**********"
click at [339, 70] on span "button" at bounding box center [336, 72] width 9 height 9
type input "**********"
click at [530, 119] on div "1981" at bounding box center [524, 119] width 54 height 22
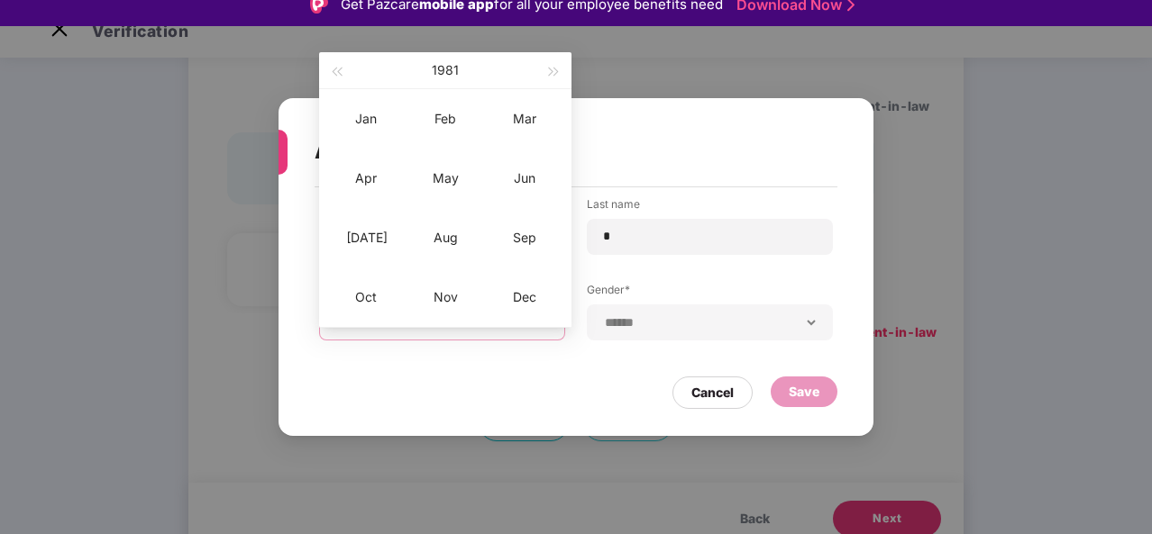
type input "**********"
click at [371, 117] on div "Jan" at bounding box center [366, 119] width 54 height 22
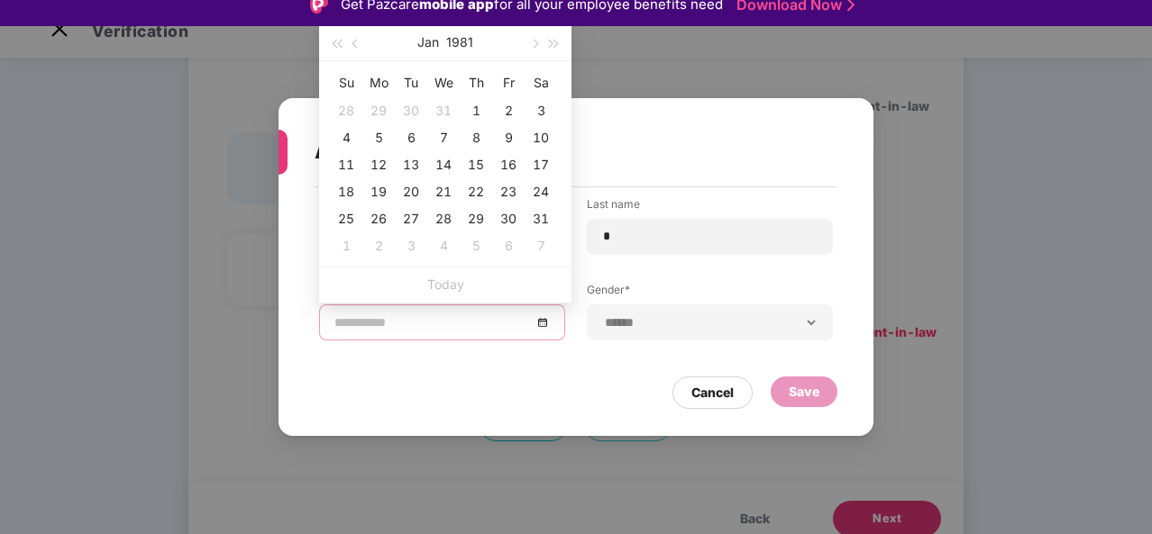
type input "**********"
click at [535, 186] on div "24" at bounding box center [541, 192] width 22 height 22
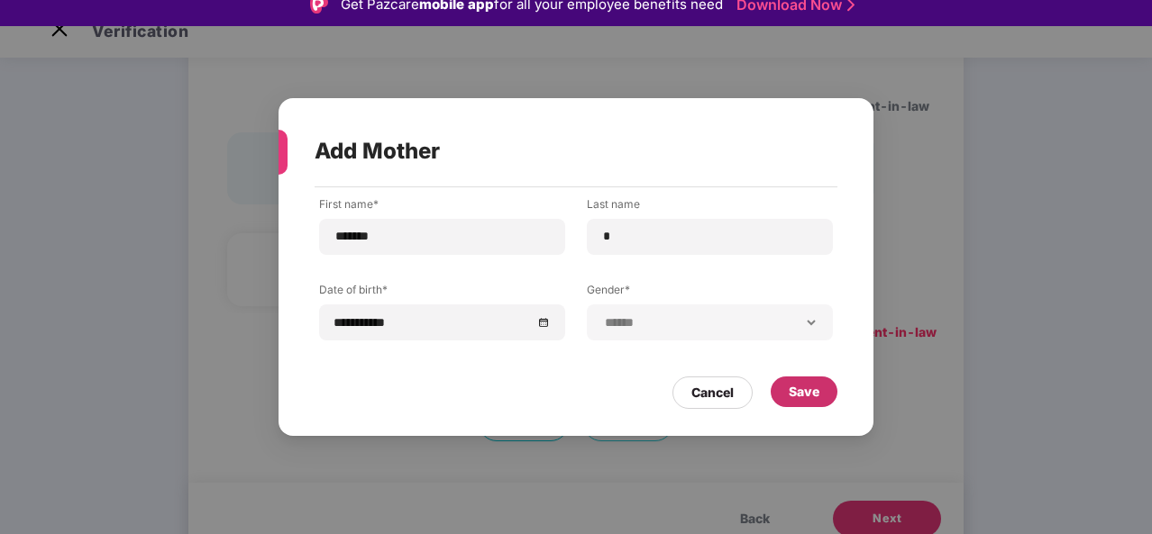
click at [816, 383] on div "Save" at bounding box center [804, 392] width 31 height 20
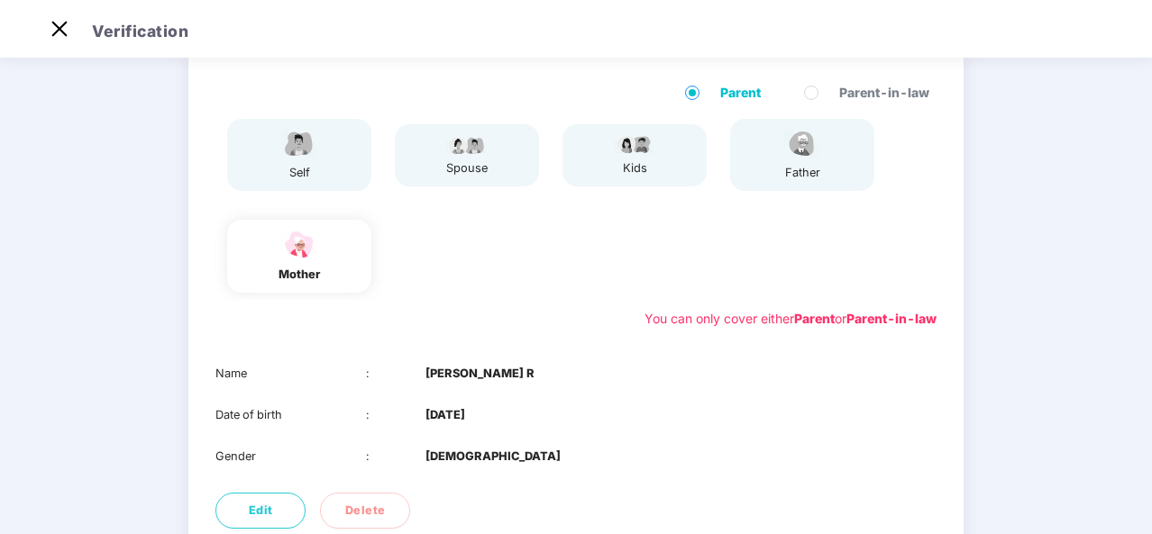
scroll to position [284, 0]
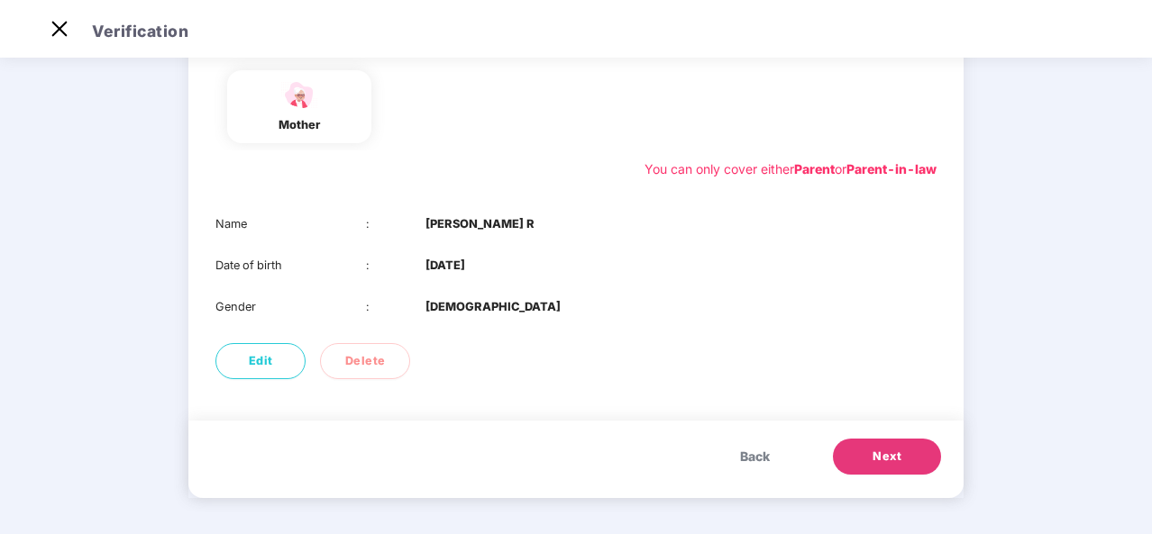
click at [875, 466] on button "Next" at bounding box center [887, 457] width 108 height 36
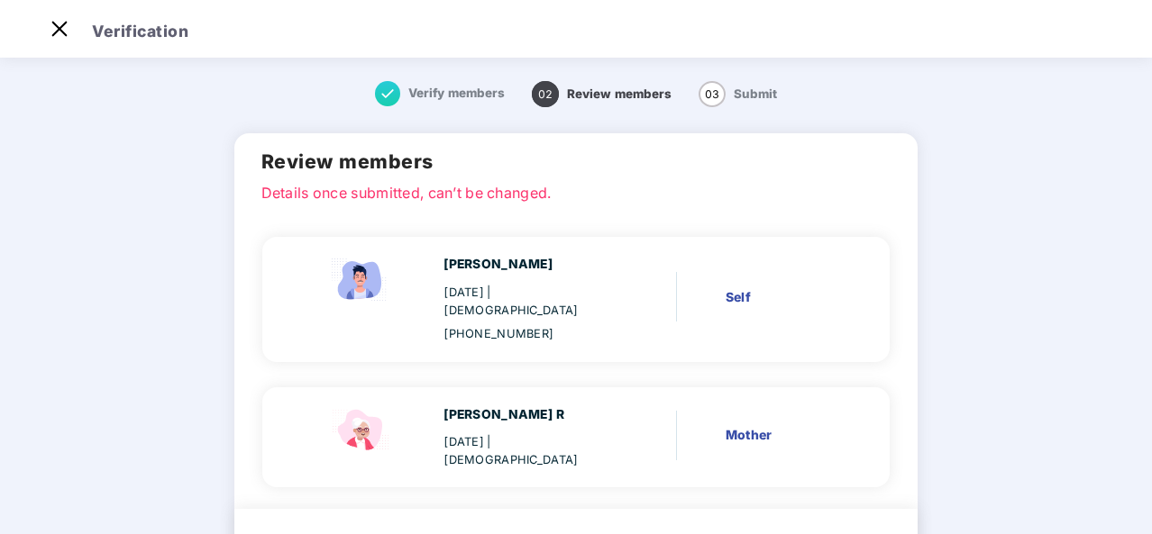
scroll to position [84, 0]
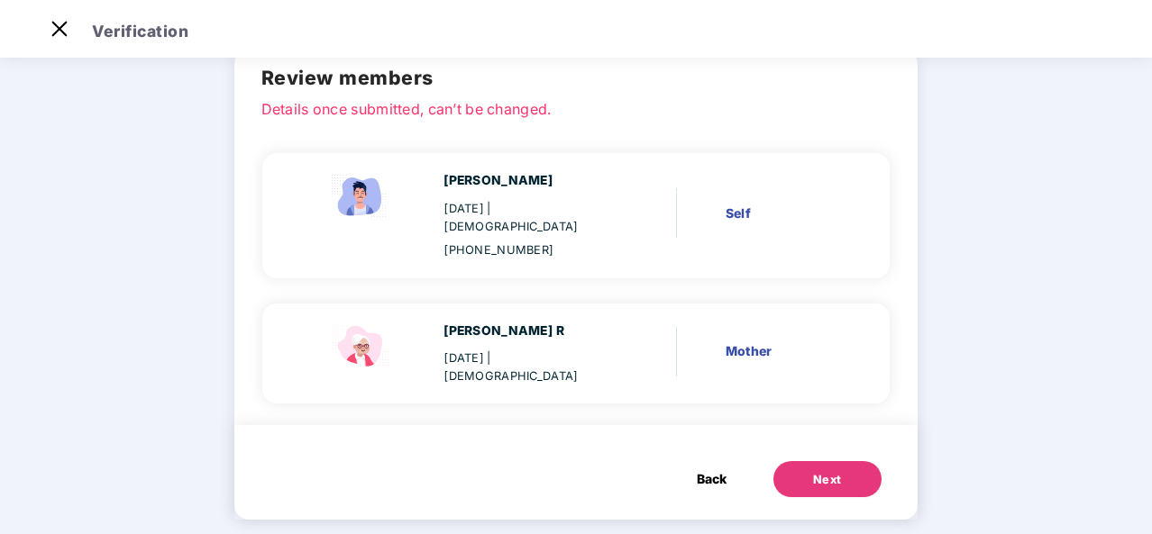
click at [843, 461] on button "Next" at bounding box center [827, 479] width 108 height 36
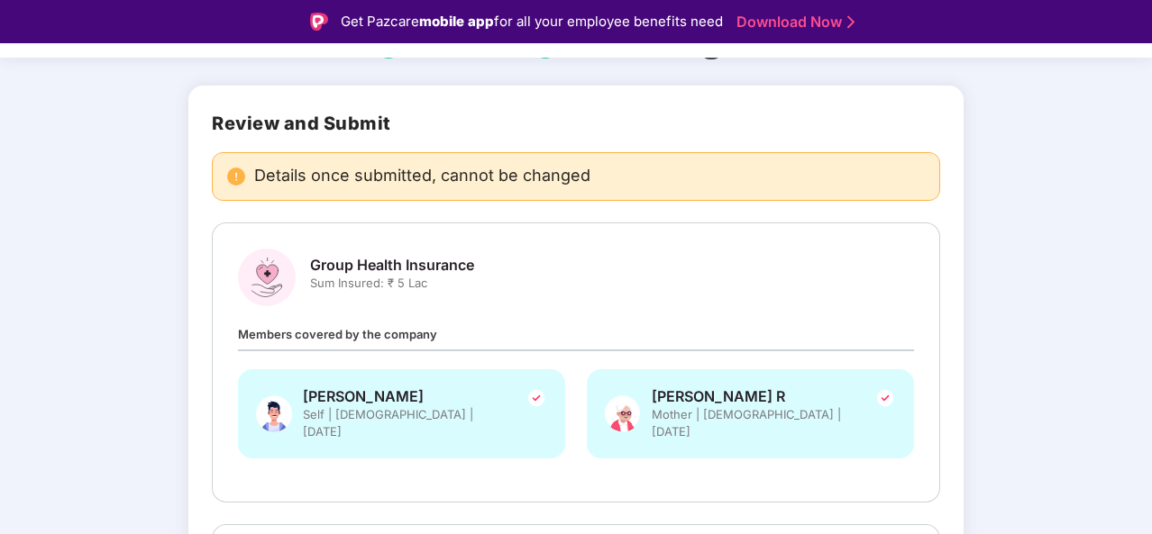
scroll to position [424, 0]
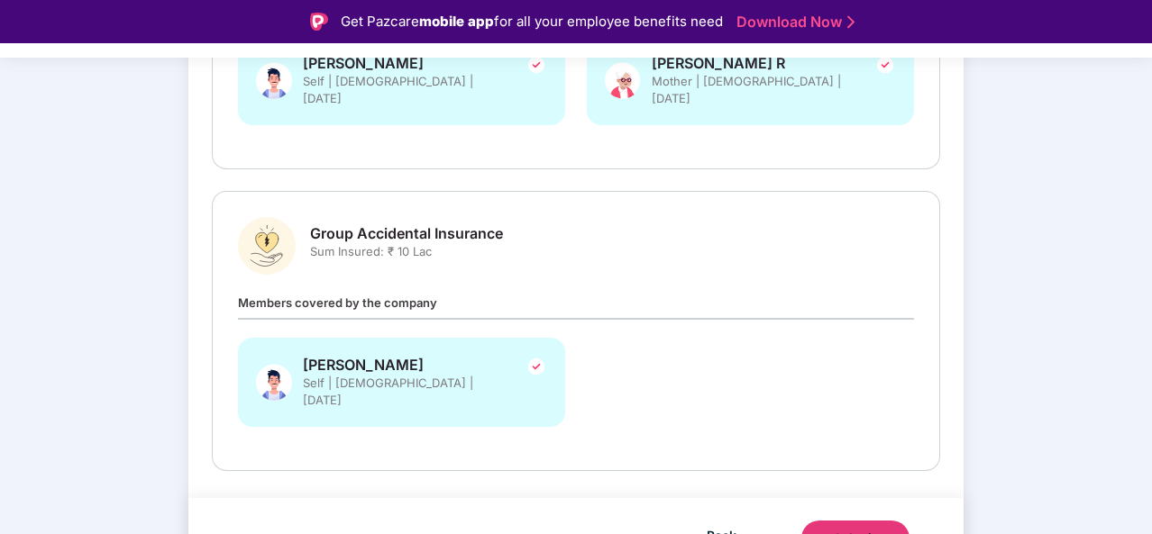
click at [865, 521] on button "Submit" at bounding box center [855, 539] width 108 height 36
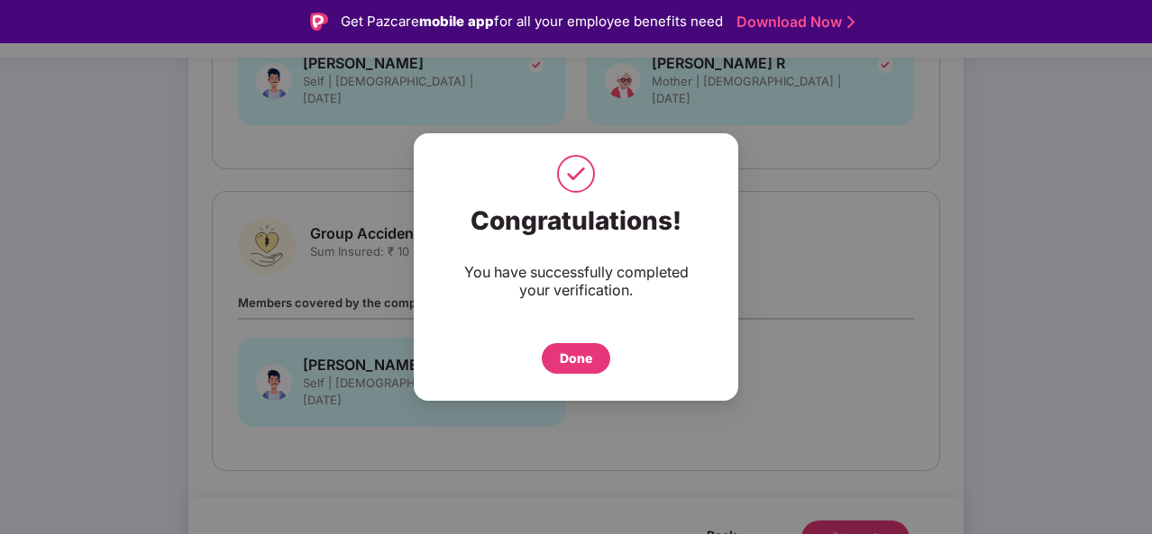
click at [581, 365] on div "Done" at bounding box center [576, 359] width 32 height 20
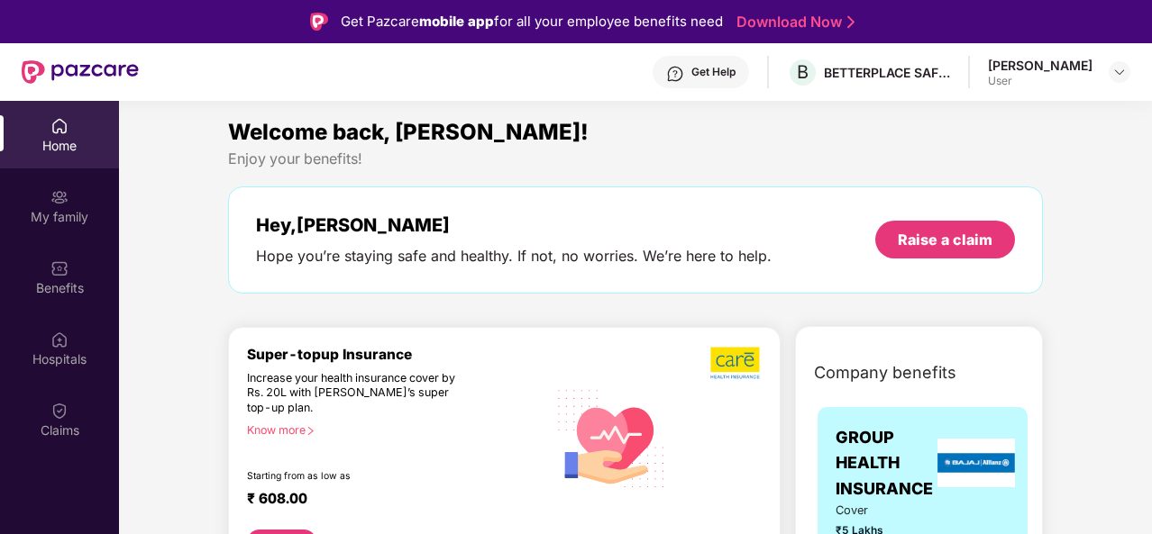
click at [63, 219] on div "My family" at bounding box center [59, 217] width 119 height 18
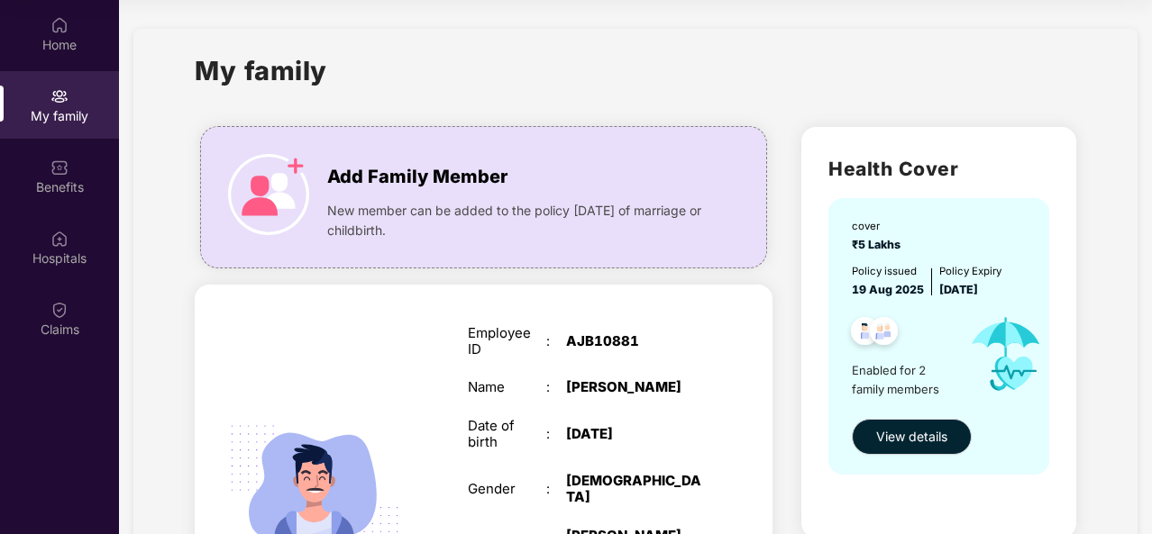
click at [270, 174] on img at bounding box center [268, 194] width 81 height 81
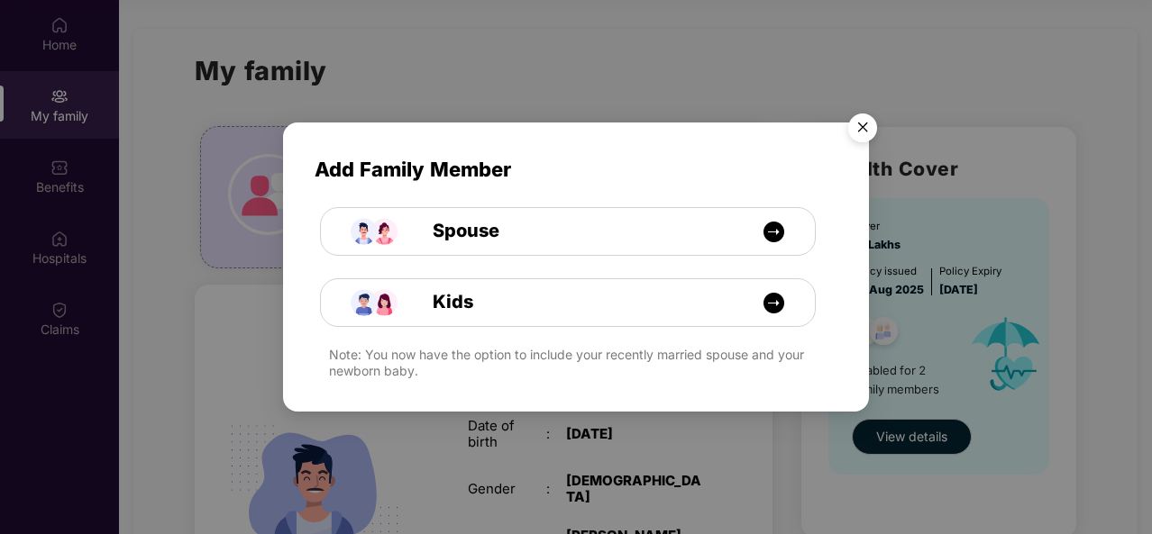
click at [867, 124] on img "Close" at bounding box center [862, 130] width 50 height 50
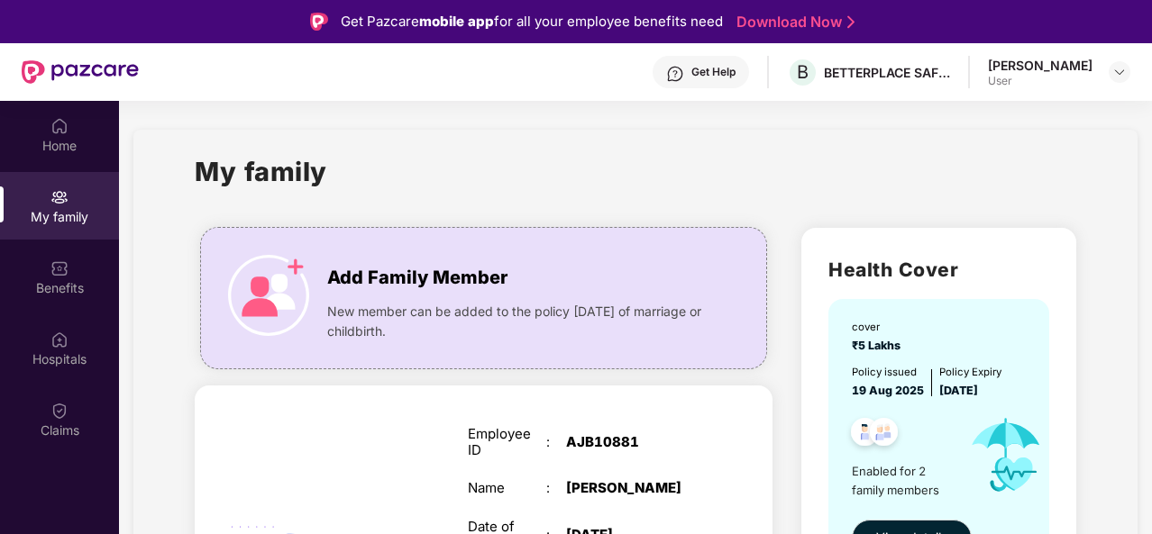
scroll to position [538, 0]
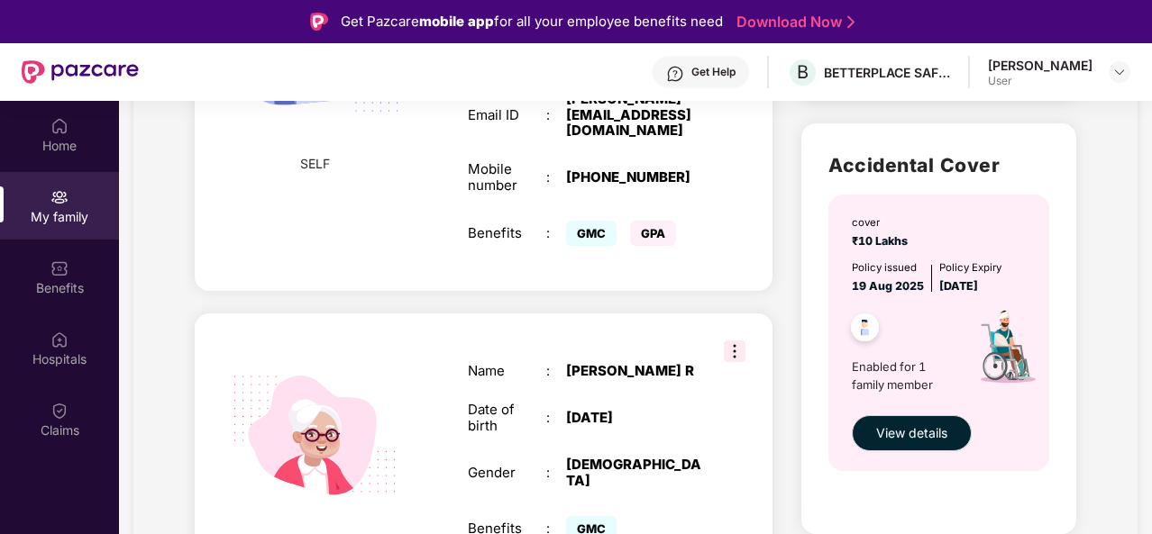
click at [732, 341] on img at bounding box center [735, 352] width 22 height 22
click at [768, 438] on div "MOTHER Name : Shylaja R Date of birth : 24 Jan 1981 Gender : FEMALE Benefits : …" at bounding box center [484, 455] width 578 height 282
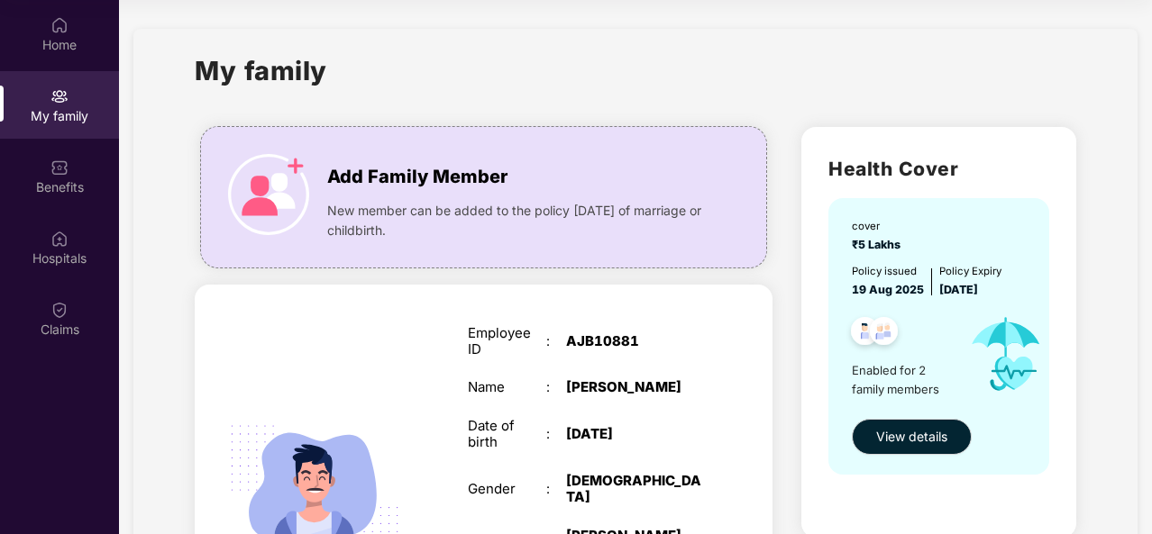
scroll to position [0, 0]
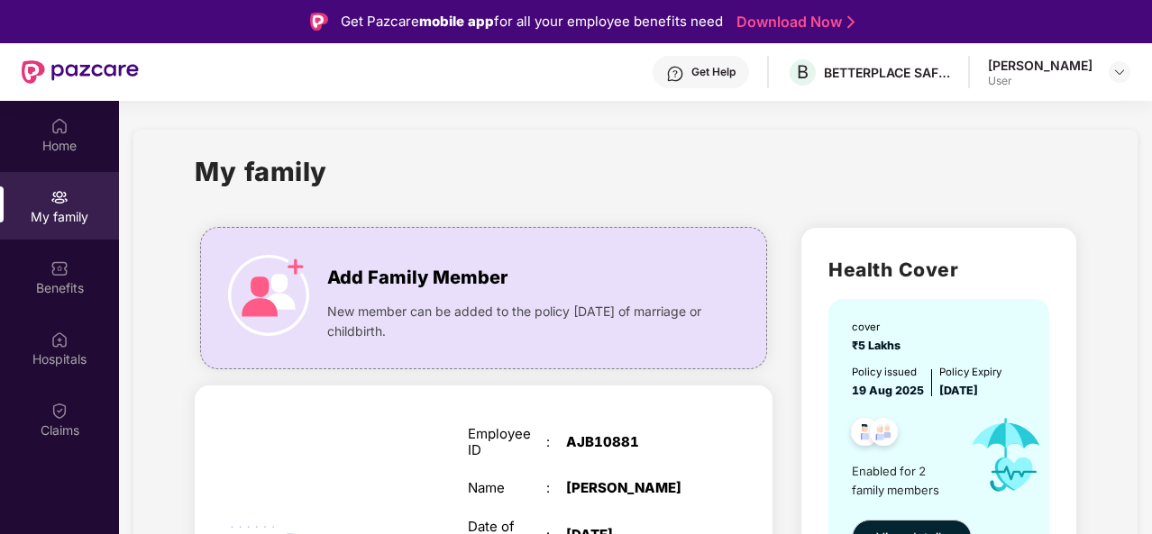
click at [50, 329] on div at bounding box center [59, 338] width 18 height 18
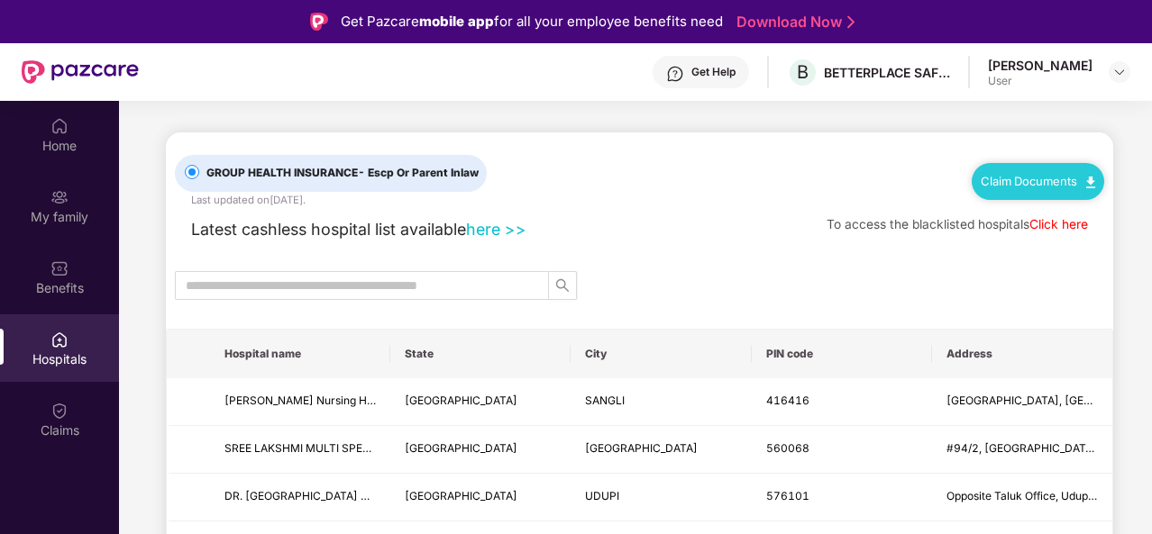
click at [323, 286] on input "text" at bounding box center [355, 286] width 338 height 20
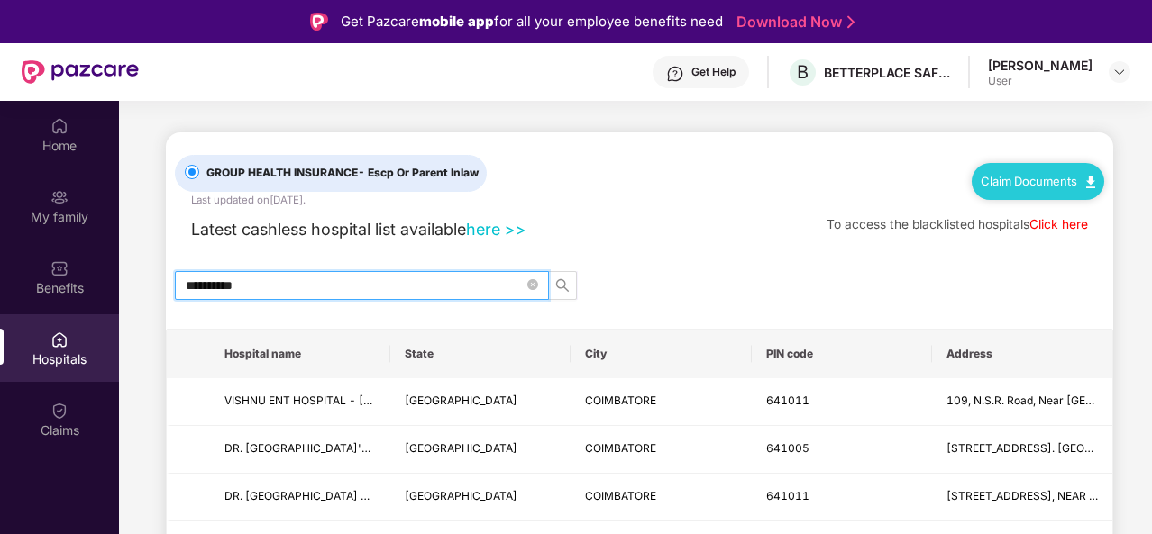
type input "**********"
click at [566, 283] on icon "search" at bounding box center [562, 285] width 14 height 14
